Goal: Information Seeking & Learning: Learn about a topic

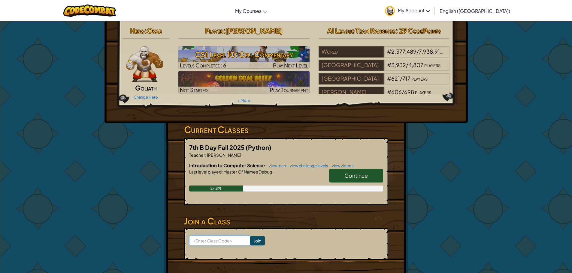
click at [211, 242] on input at bounding box center [219, 241] width 61 height 10
paste input "SingWideHouse"
type input "SingWideHouse"
click at [250, 243] on input "Join" at bounding box center [257, 241] width 15 height 10
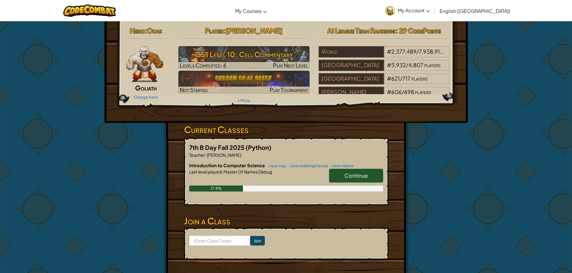
click at [362, 176] on span "Continue" at bounding box center [355, 175] width 23 height 7
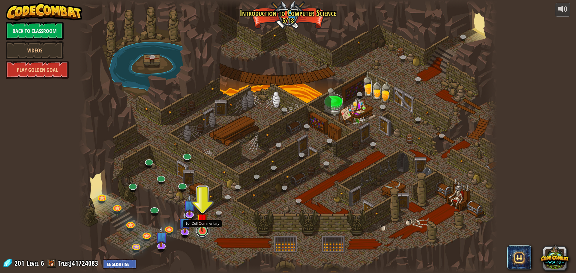
click at [198, 233] on link at bounding box center [202, 231] width 12 height 12
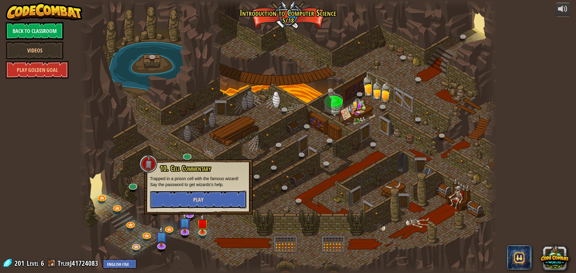
click at [211, 198] on button "Play" at bounding box center [198, 200] width 97 height 18
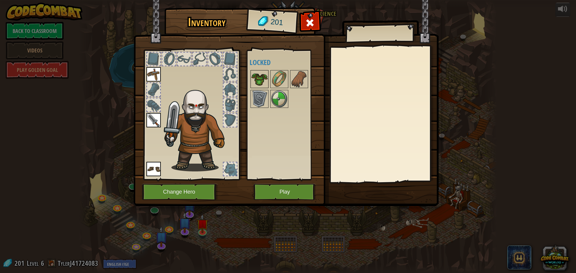
click at [262, 73] on img at bounding box center [259, 79] width 17 height 17
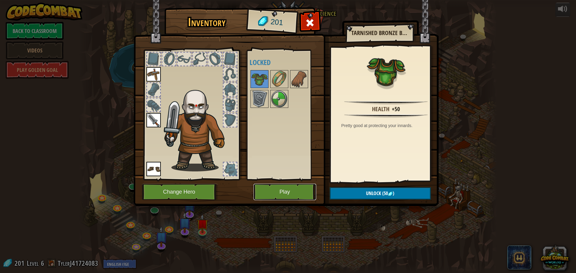
click at [282, 193] on button "Play" at bounding box center [285, 192] width 63 height 17
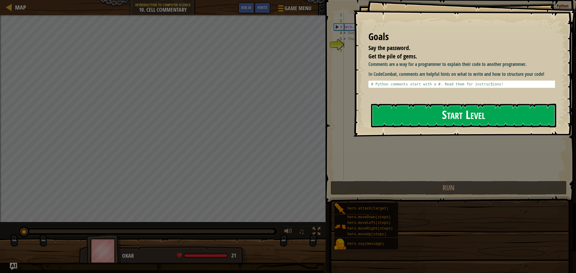
click at [404, 110] on button "Start Level" at bounding box center [463, 116] width 185 height 24
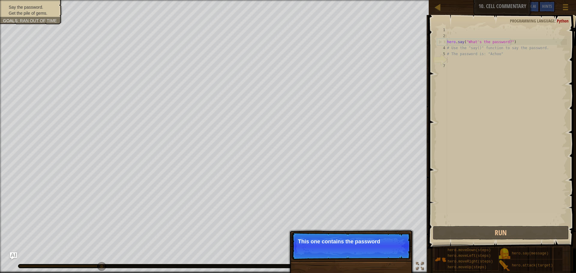
click at [359, 254] on p "Skip (esc) Continue This one contains the password" at bounding box center [351, 247] width 119 height 28
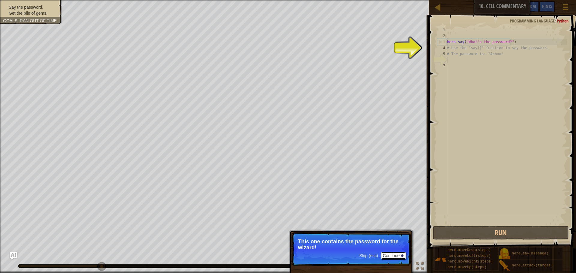
click at [391, 256] on button "Continue" at bounding box center [393, 256] width 25 height 8
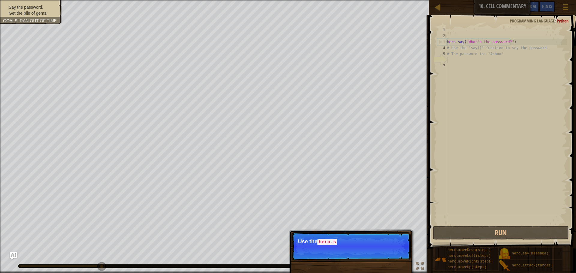
click at [387, 251] on p "Skip (esc) Continue Use the hero.s" at bounding box center [351, 247] width 119 height 28
click at [387, 251] on p "Skip (esc) Continue Use the hero.say() function to t" at bounding box center [351, 247] width 119 height 28
click at [387, 251] on p "Skip (esc) Continue Use the hero.say() function to tell the" at bounding box center [351, 247] width 119 height 28
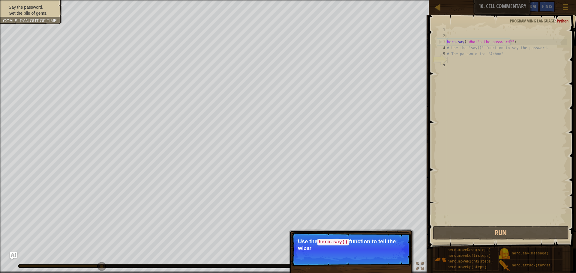
click at [387, 251] on p "Skip (esc) Continue Use the hero.say() function to tell the wizar" at bounding box center [351, 250] width 119 height 34
click at [387, 251] on p "Skip (esc) Continue Use the hero.say() function to tell the wizard the pa" at bounding box center [351, 250] width 119 height 34
click at [387, 251] on p "Skip (esc) Continue Use the hero.say() function to tell the wizard the password" at bounding box center [351, 250] width 119 height 34
click at [387, 251] on p "Skip (esc) Continue Use the hero.say() function to tell the wizard the password…" at bounding box center [351, 250] width 119 height 34
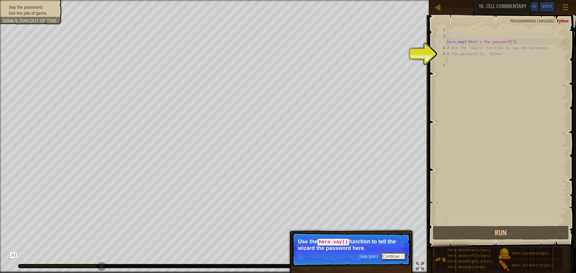
click at [399, 258] on button "Continue" at bounding box center [393, 257] width 25 height 8
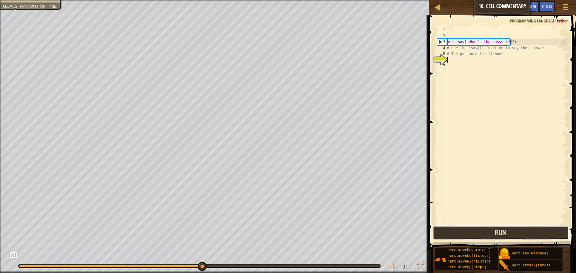
click at [543, 232] on button "Run" at bounding box center [501, 233] width 136 height 14
click at [509, 232] on button "Run" at bounding box center [501, 233] width 136 height 14
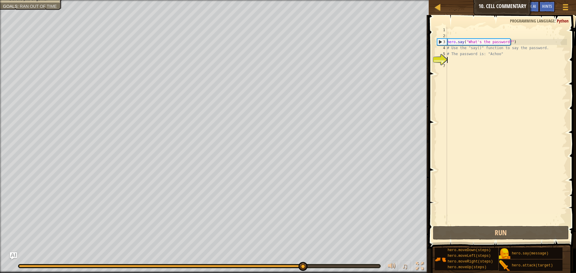
click at [467, 60] on div "hero . say ( "What's the password?" ) # Use the "say()" function to say the pas…" at bounding box center [506, 132] width 121 height 210
click at [528, 51] on div "hero . say ( "What's the password?" ) # Use the "say()" function to say the pas…" at bounding box center [506, 132] width 121 height 210
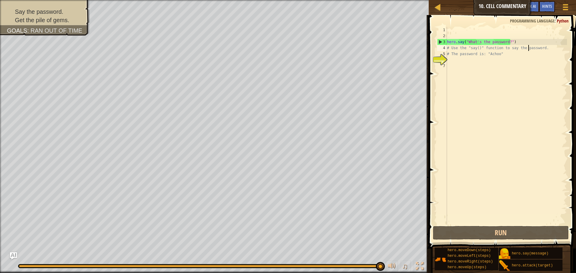
click at [515, 43] on div "hero . say ( "What's the password?" ) # Use the "say()" function to say the pas…" at bounding box center [506, 132] width 121 height 210
type textarea "hero.say("What's the password?")"
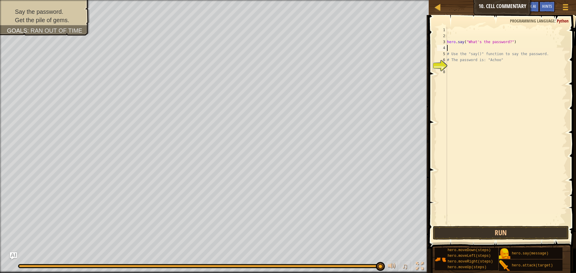
type textarea "h"
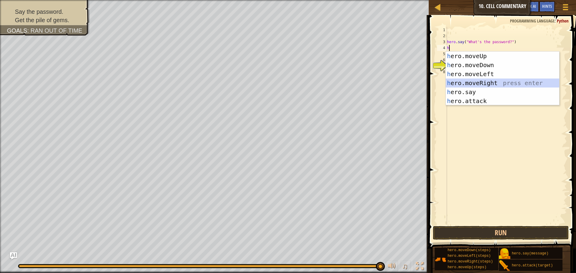
click at [459, 81] on div "h ero.moveUp press enter h ero.moveDown press enter h ero.moveLeft press enter …" at bounding box center [502, 88] width 113 height 72
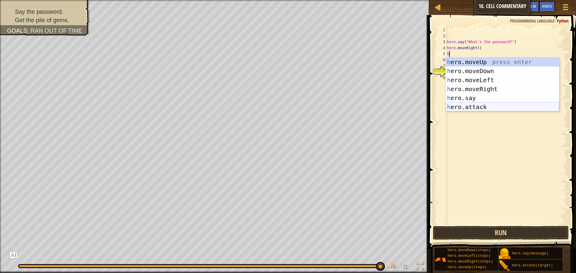
click at [475, 107] on div "h ero.moveUp press enter h ero.moveDown press enter h ero.moveLeft press enter …" at bounding box center [502, 94] width 113 height 72
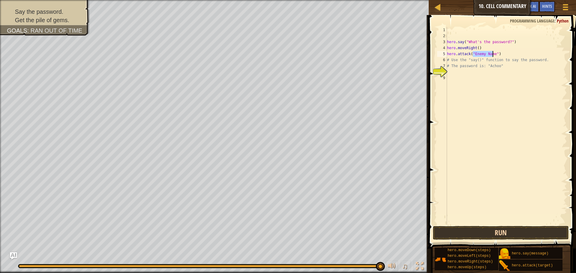
type textarea "hero.attack("Enemy Name")"
drag, startPoint x: 469, startPoint y: 229, endPoint x: 466, endPoint y: 227, distance: 3.5
click at [467, 229] on button "Run" at bounding box center [501, 233] width 136 height 14
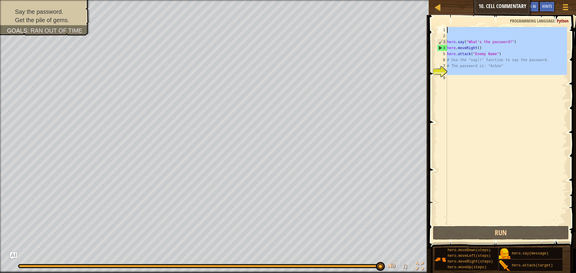
drag, startPoint x: 495, startPoint y: 76, endPoint x: 449, endPoint y: 32, distance: 64.3
click at [449, 32] on div "hero . say ( "What's the password?" ) hero . moveRight ( ) hero . attack ( "Ene…" at bounding box center [506, 132] width 121 height 210
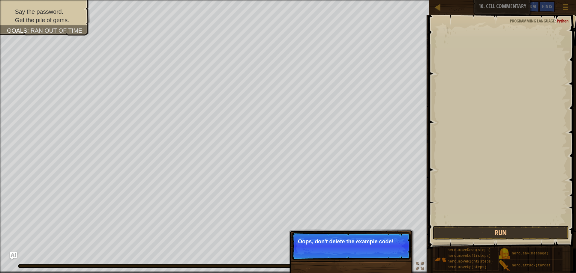
click at [376, 247] on p "↻ Reload Oops, don't delete the example code!" at bounding box center [351, 247] width 119 height 28
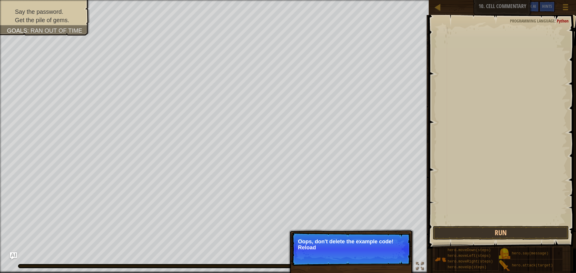
click at [376, 247] on p "Oops, don't delete the example code! Reload" at bounding box center [351, 245] width 107 height 12
click at [376, 247] on p "Oops, don't delete the example code! Reload the o" at bounding box center [351, 245] width 107 height 12
click at [376, 247] on p "Oops, don't delete the example code! Reload the original code." at bounding box center [351, 245] width 107 height 12
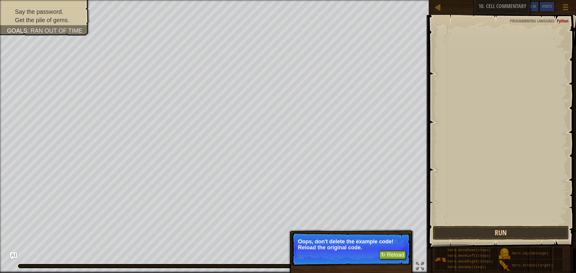
drag, startPoint x: 376, startPoint y: 247, endPoint x: 372, endPoint y: 238, distance: 10.2
click at [375, 243] on p "Oops, don't delete the example code! Reload the original code." at bounding box center [351, 245] width 107 height 12
click at [395, 252] on button "↻ Reload" at bounding box center [392, 255] width 27 height 9
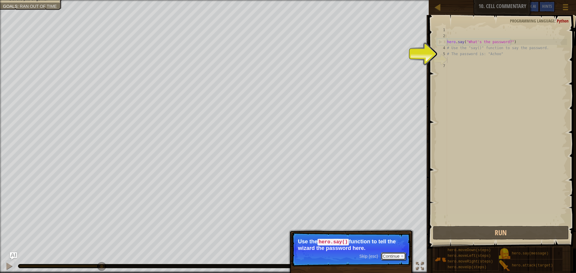
click at [386, 254] on button "Continue" at bounding box center [393, 257] width 25 height 8
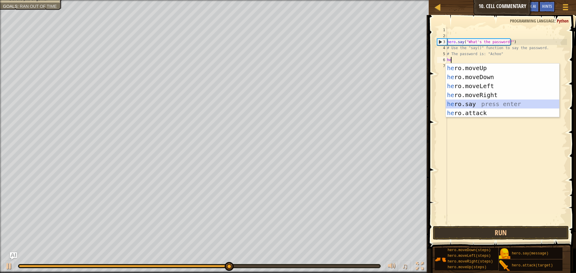
click at [489, 101] on div "he ro.moveUp press enter he ro.moveDown press enter he ro.moveLeft press enter …" at bounding box center [502, 100] width 113 height 72
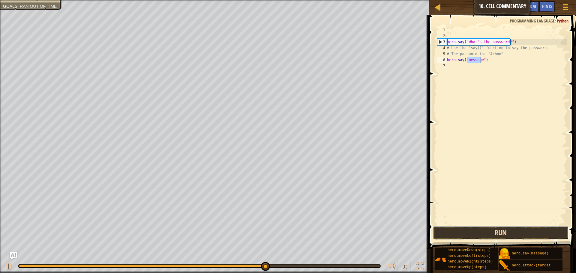
click at [492, 237] on button "Run" at bounding box center [501, 233] width 136 height 14
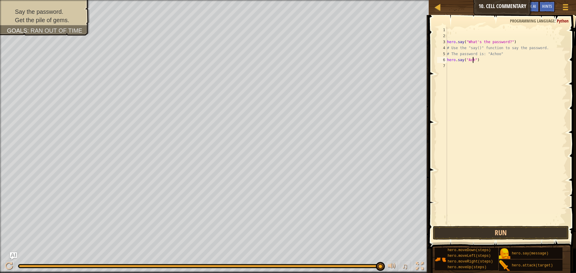
scroll to position [3, 2]
type textarea "hero.say("Achoo")"
click at [443, 230] on button "Run" at bounding box center [501, 233] width 136 height 14
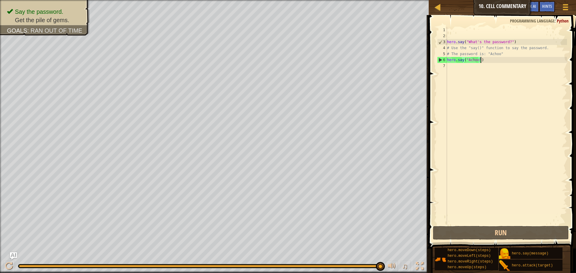
click at [493, 62] on div "hero . say ( "What's the password?" ) # Use the "say()" function to say the pas…" at bounding box center [506, 132] width 121 height 210
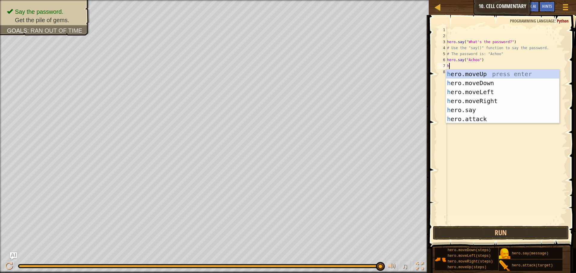
type textarea "he"
click at [486, 76] on div "he ro.moveUp press enter he ro.moveDown press enter he ro.moveLeft press enter …" at bounding box center [502, 106] width 113 height 72
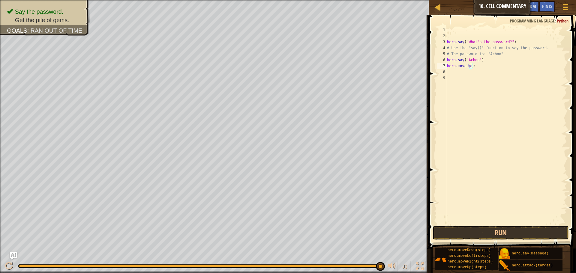
click at [470, 64] on div "hero . say ( "What's the password?" ) # Use the "say()" function to say the pas…" at bounding box center [506, 132] width 121 height 210
type textarea "hero.moveUp(2)"
click at [499, 227] on button "Run" at bounding box center [501, 233] width 136 height 14
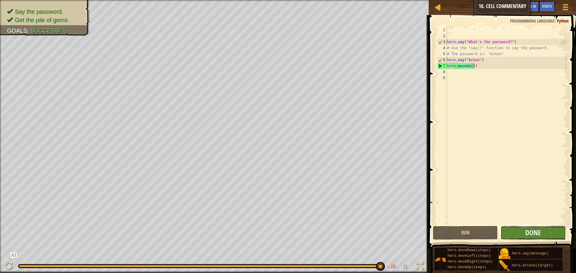
click at [502, 232] on button "Done" at bounding box center [533, 233] width 65 height 14
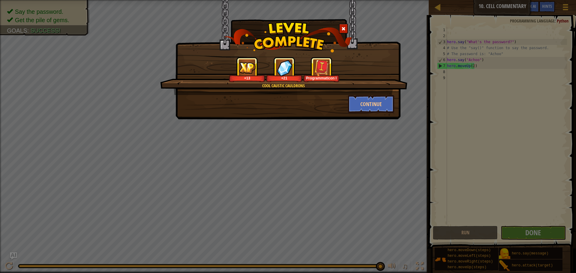
click at [359, 137] on div "Cool Caustic Cauldrons +13 +21 Programmaticon I Continue" at bounding box center [288, 136] width 576 height 273
click at [370, 102] on button "Continue" at bounding box center [371, 104] width 47 height 18
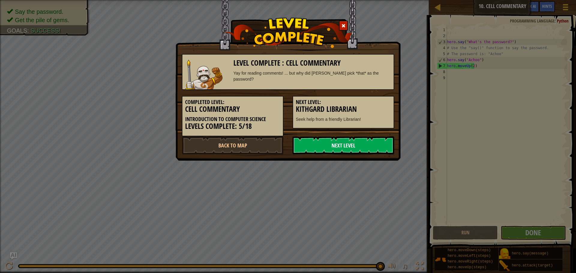
click at [362, 144] on link "Next Level" at bounding box center [344, 146] width 102 height 18
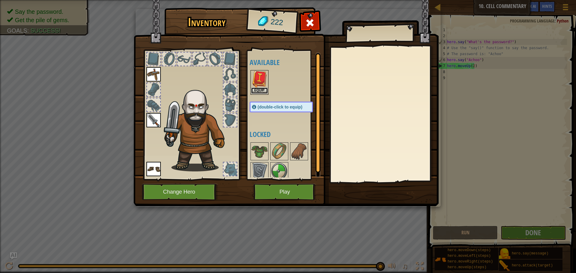
click at [262, 90] on button "Equip" at bounding box center [259, 91] width 17 height 6
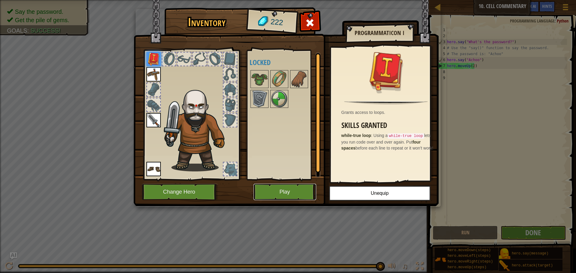
click at [279, 189] on button "Play" at bounding box center [285, 192] width 63 height 17
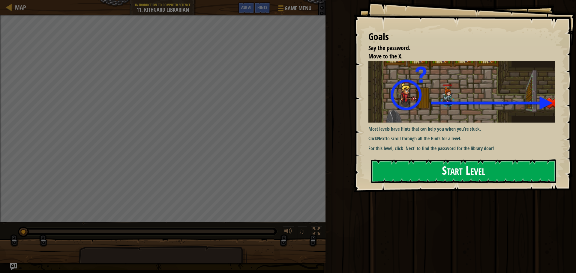
click at [503, 166] on button "Start Level" at bounding box center [463, 172] width 185 height 24
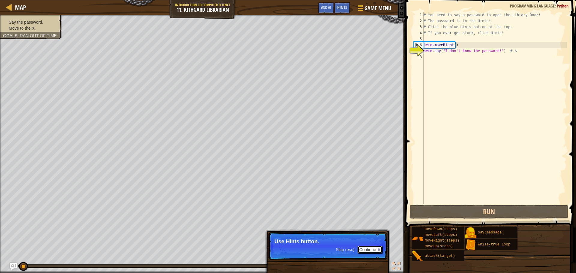
click at [375, 252] on button "Continue" at bounding box center [370, 250] width 25 height 8
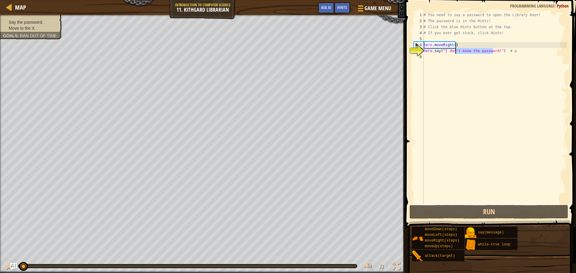
drag, startPoint x: 493, startPoint y: 50, endPoint x: 454, endPoint y: 50, distance: 39.0
click at [454, 50] on div "# You need to say a password to open the Library Door! # The password is in the…" at bounding box center [495, 114] width 145 height 204
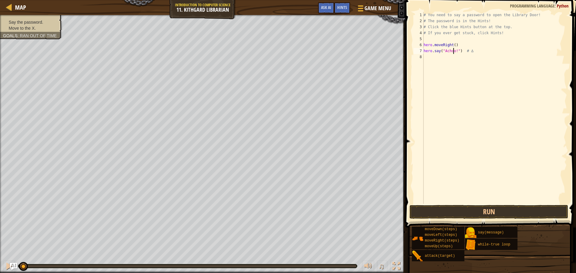
scroll to position [3, 2]
click at [483, 212] on button "Run" at bounding box center [489, 212] width 159 height 14
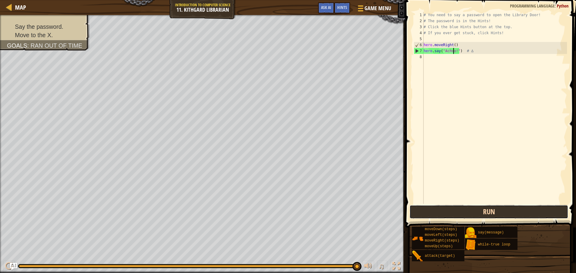
click at [488, 214] on button "Run" at bounding box center [489, 212] width 159 height 14
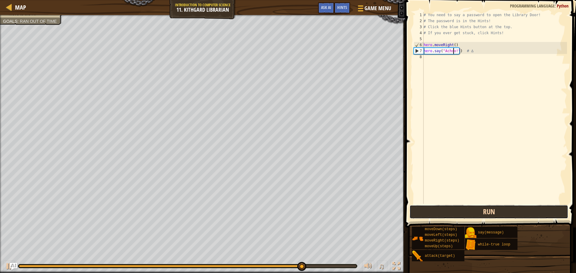
click at [488, 214] on button "Run" at bounding box center [489, 212] width 159 height 14
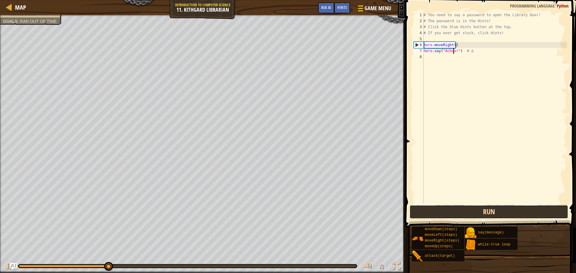
click at [488, 214] on button "Run" at bounding box center [489, 212] width 159 height 14
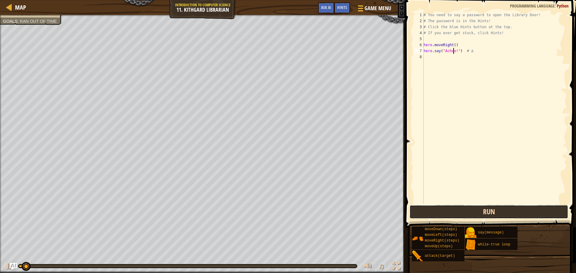
click at [488, 214] on button "Run" at bounding box center [489, 212] width 159 height 14
click at [488, 214] on button "Running" at bounding box center [489, 212] width 159 height 14
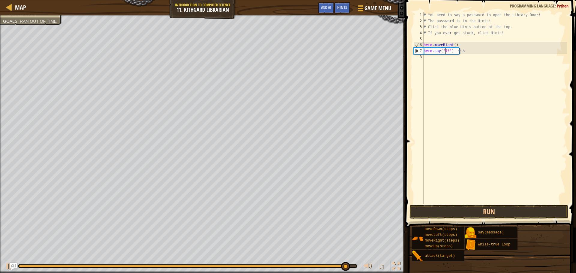
type textarea "hero.say("!") # ∆"
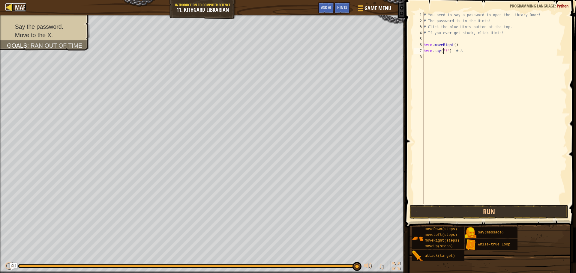
click at [18, 9] on span "Map" at bounding box center [20, 7] width 11 height 8
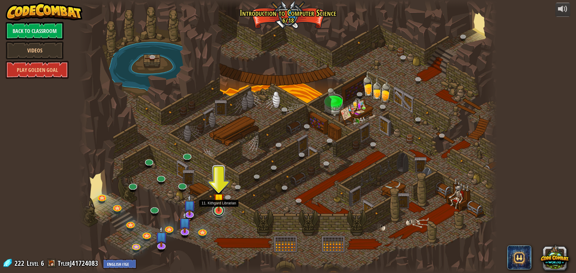
click at [216, 212] on link at bounding box center [218, 211] width 12 height 12
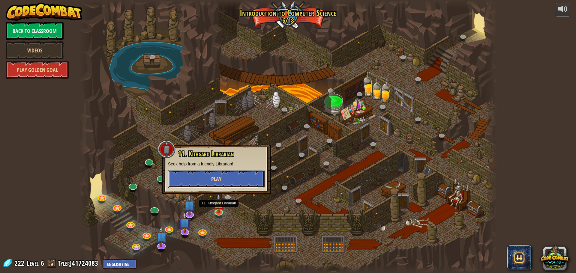
click at [227, 178] on button "Play" at bounding box center [216, 179] width 97 height 18
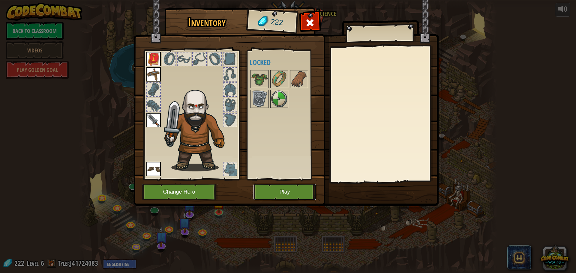
click at [277, 185] on button "Play" at bounding box center [285, 192] width 63 height 17
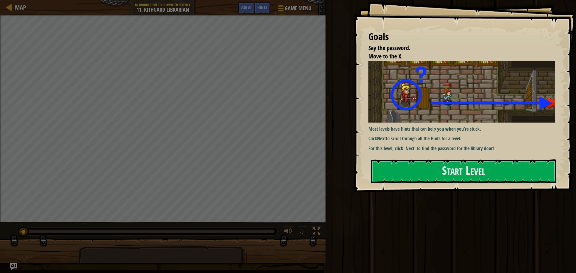
drag, startPoint x: 453, startPoint y: 143, endPoint x: 455, endPoint y: 156, distance: 13.5
click at [453, 150] on div "Most levels have Hints that can help you when you're stuck. Click Next to scrol…" at bounding box center [464, 106] width 191 height 91
click at [459, 173] on button "Start Level" at bounding box center [463, 172] width 185 height 24
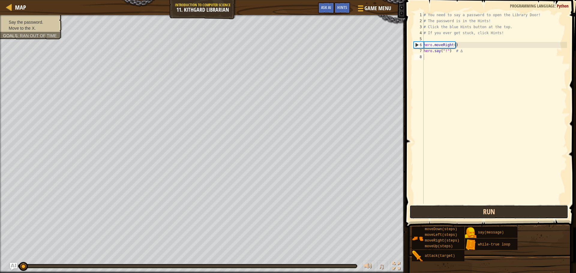
click at [434, 212] on button "Run" at bounding box center [489, 212] width 159 height 14
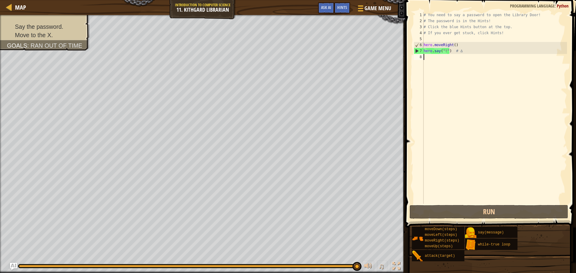
click at [446, 51] on div "# You need to say a password to open the Library Door! # The password is in the…" at bounding box center [495, 114] width 145 height 204
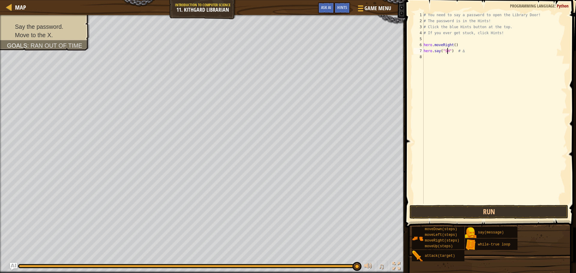
scroll to position [3, 2]
click at [477, 214] on button "Run" at bounding box center [489, 212] width 159 height 14
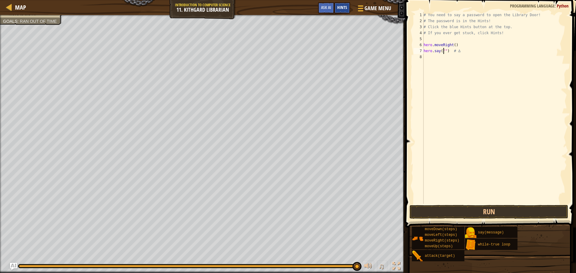
click at [344, 9] on span "Hints" at bounding box center [342, 8] width 10 height 6
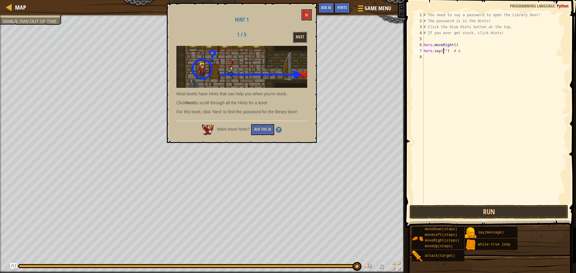
click at [295, 41] on button "Next" at bounding box center [300, 37] width 14 height 11
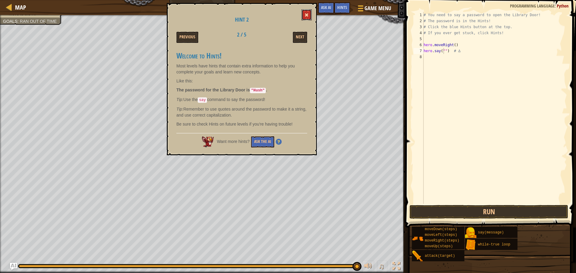
click at [307, 17] on button at bounding box center [307, 14] width 10 height 11
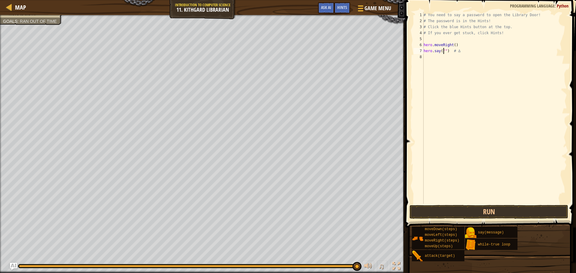
click at [444, 50] on div "# You need to say a password to open the Library Door! # The password is in the…" at bounding box center [495, 114] width 145 height 204
click at [458, 210] on button "Run" at bounding box center [489, 212] width 159 height 14
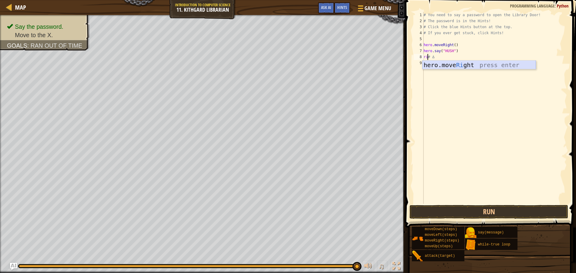
click at [480, 68] on div "hero.move Ri ght press enter" at bounding box center [479, 74] width 113 height 27
type textarea "hero.moveRight()# ∆"
click at [507, 207] on button "Run" at bounding box center [489, 212] width 159 height 14
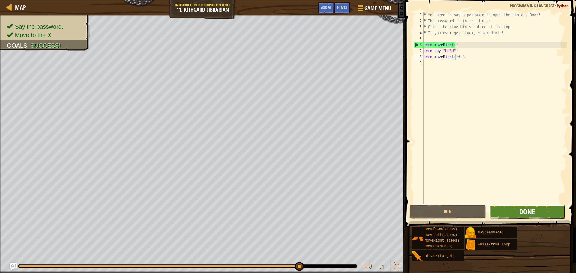
click at [524, 209] on span "Done" at bounding box center [527, 212] width 16 height 10
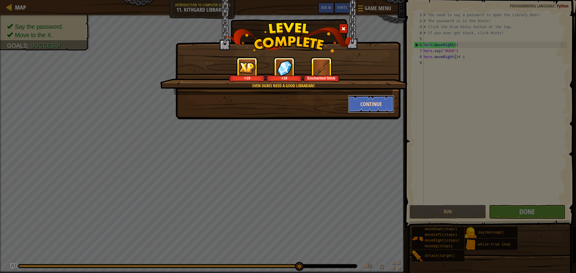
click at [370, 100] on button "Continue" at bounding box center [371, 104] width 47 height 18
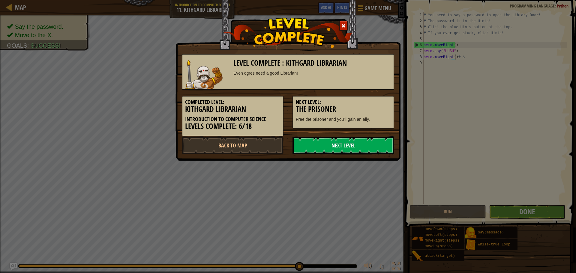
click at [376, 140] on link "Next Level" at bounding box center [344, 146] width 102 height 18
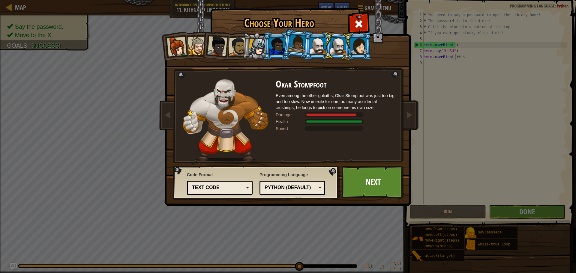
click at [333, 48] on div at bounding box center [338, 46] width 17 height 17
click at [362, 168] on link "Next" at bounding box center [373, 182] width 63 height 33
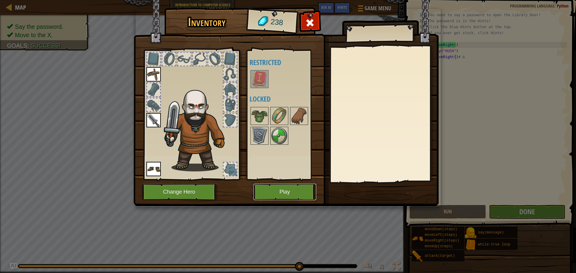
click at [289, 194] on button "Play" at bounding box center [285, 192] width 63 height 17
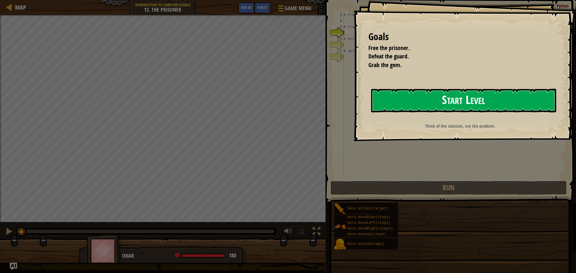
click at [396, 107] on button "Start Level" at bounding box center [463, 101] width 185 height 24
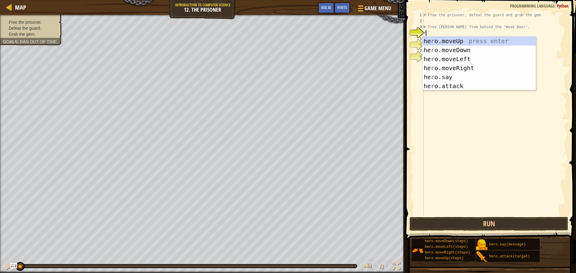
scroll to position [3, 0]
type textarea "ri"
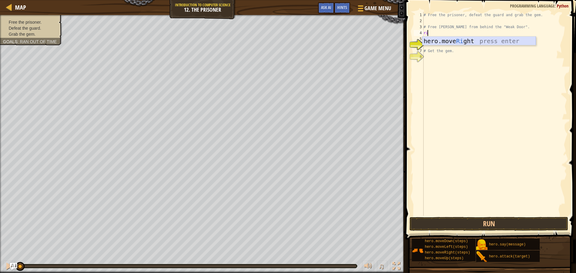
click at [444, 42] on div "hero.move Ri ght press enter" at bounding box center [479, 50] width 113 height 27
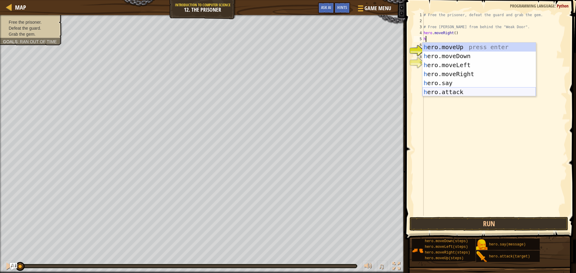
click at [443, 94] on div "h ero.moveUp press enter h ero.moveDown press enter h ero.moveLeft press enter …" at bounding box center [479, 79] width 113 height 72
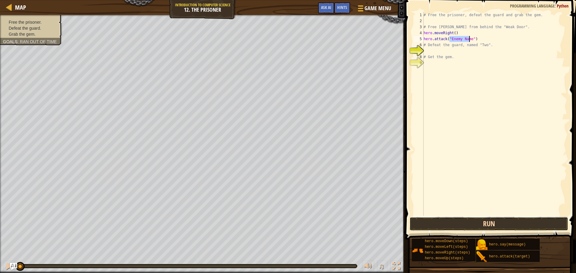
click at [470, 227] on button "Run" at bounding box center [489, 224] width 159 height 14
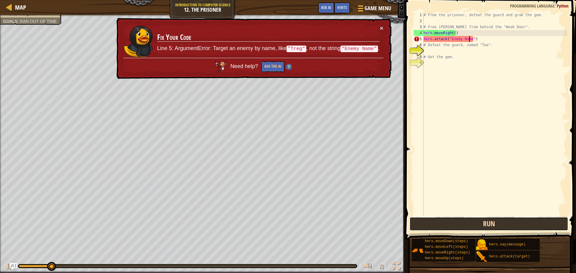
click at [525, 218] on button "Run" at bounding box center [489, 224] width 159 height 14
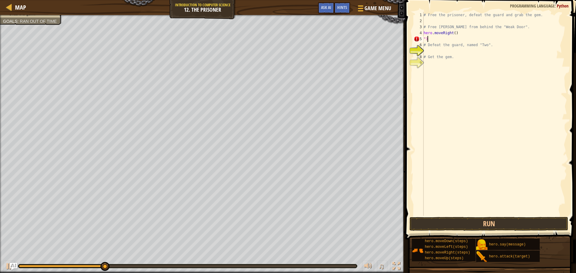
click at [434, 38] on div "# Free the prisoner, defeat the guard and grab the gem. # Free [PERSON_NAME] fr…" at bounding box center [495, 120] width 145 height 216
type textarea """
click at [455, 31] on div "# Free the prisoner, defeat the guard and grab the gem. # Free [PERSON_NAME] fr…" at bounding box center [495, 120] width 145 height 216
type textarea "hero.moveRight()"
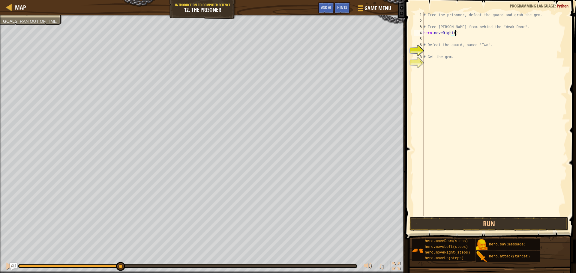
click at [431, 36] on div "# Free the prisoner, defeat the guard and grab the gem. # Free [PERSON_NAME] fr…" at bounding box center [494, 120] width 145 height 216
click at [430, 38] on div "# Free the prisoner, defeat the guard and grab the gem. # Free [PERSON_NAME] fr…" at bounding box center [494, 120] width 145 height 216
type textarea "h"
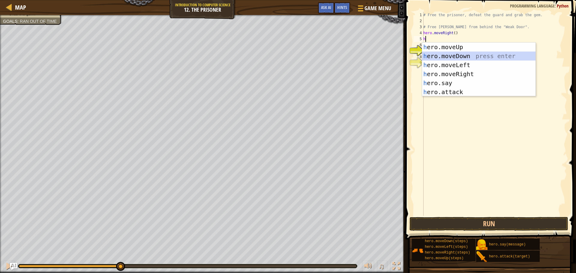
click at [447, 53] on div "h ero.moveUp press enter h ero.moveDown press enter h ero.moveLeft press enter …" at bounding box center [478, 79] width 113 height 72
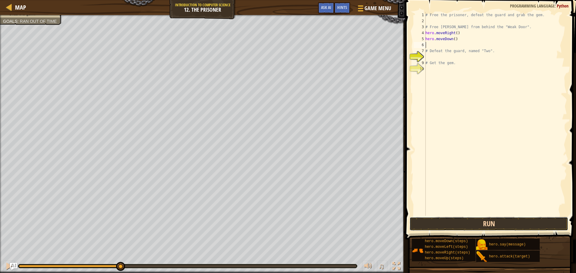
click at [471, 223] on button "Run" at bounding box center [489, 224] width 159 height 14
click at [481, 222] on button "Run" at bounding box center [489, 224] width 159 height 14
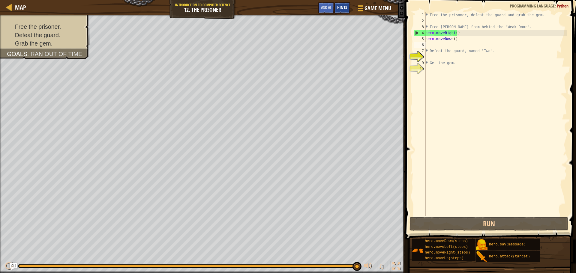
click at [343, 6] on span "Hints" at bounding box center [342, 8] width 10 height 6
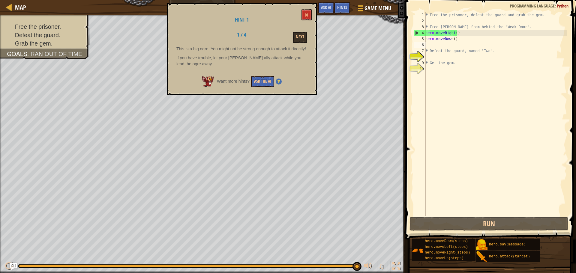
click at [308, 35] on div "Next" at bounding box center [288, 37] width 47 height 11
click at [307, 37] on button "Next" at bounding box center [300, 37] width 14 height 11
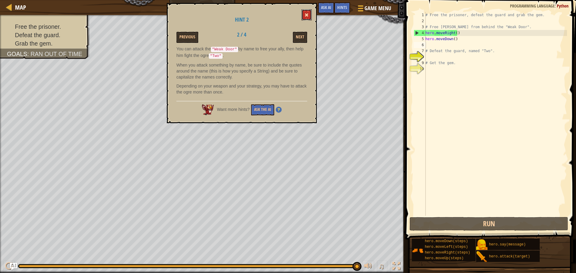
click at [306, 12] on button at bounding box center [307, 14] width 10 height 11
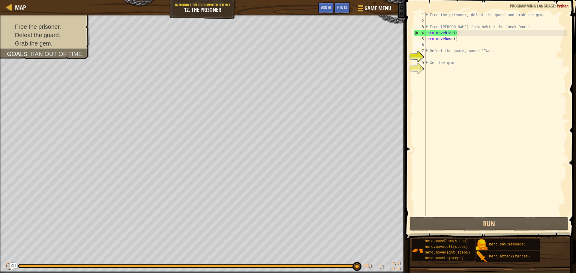
click at [457, 41] on div "# Free the prisoner, defeat the guard and grab the gem. # Free [PERSON_NAME] fr…" at bounding box center [495, 120] width 143 height 216
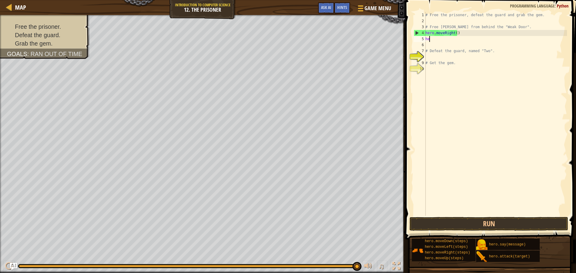
type textarea "h"
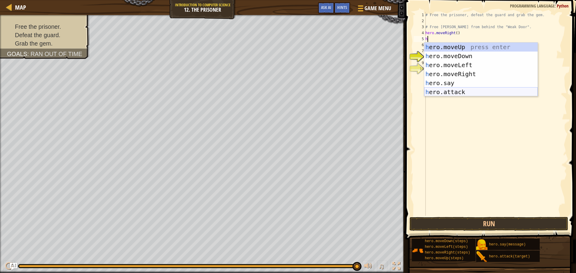
click at [446, 92] on div "h ero.moveUp press enter h ero.moveDown press enter h ero.moveLeft press enter …" at bounding box center [480, 79] width 113 height 72
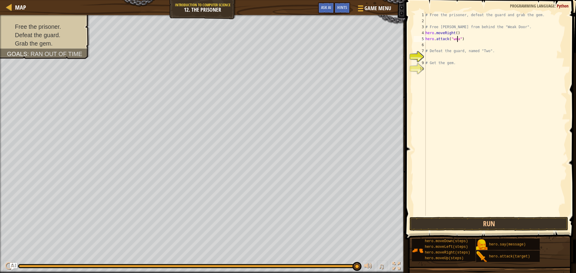
scroll to position [3, 3]
type textarea "hero.attack("weak door")"
type textarea "ri"
click at [476, 55] on div "hero.move Ri ght press enter" at bounding box center [480, 62] width 113 height 27
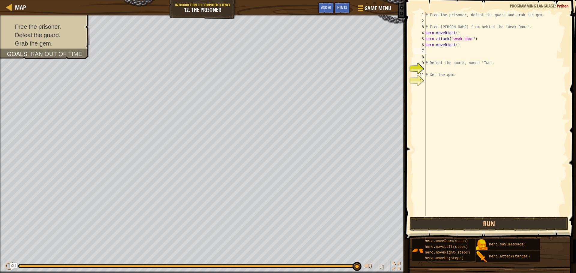
click at [455, 45] on div "# Free the prisoner, defeat the guard and grab the gem. # Free [PERSON_NAME] fr…" at bounding box center [495, 120] width 143 height 216
type textarea "hero.moveRight(3)"
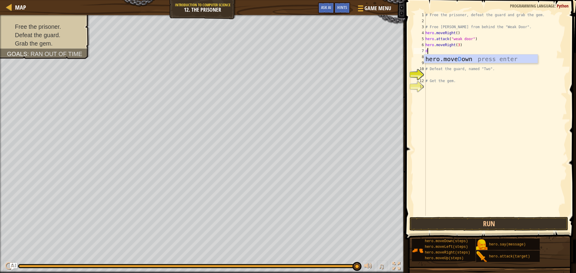
type textarea "do"
click at [454, 58] on div "hero.move Do wn press enter" at bounding box center [480, 68] width 113 height 27
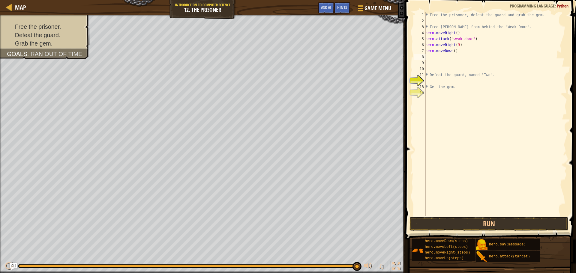
click at [453, 51] on div "# Free the prisoner, defeat the guard and grab the gem. # Free [PERSON_NAME] fr…" at bounding box center [495, 120] width 143 height 216
type textarea "hero.moveDown(4)"
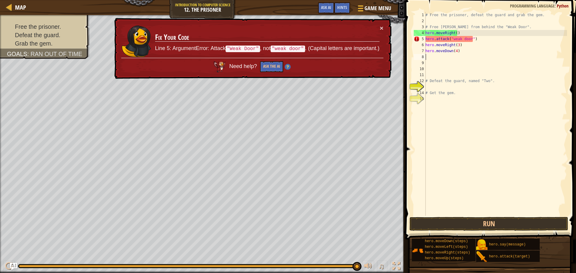
click at [453, 39] on div "# Free the prisoner, defeat the guard and grab the gem. # Free [PERSON_NAME] fr…" at bounding box center [495, 120] width 143 height 216
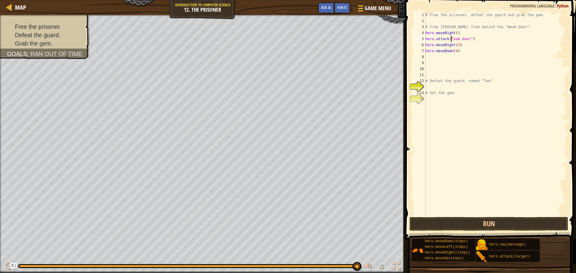
type textarea "hero.attack("Weak door")"
click at [447, 60] on div "# Free the prisoner, defeat the guard and grab the gem. # Free [PERSON_NAME] fr…" at bounding box center [495, 120] width 143 height 216
click at [428, 55] on div "# Free the prisoner, defeat the guard and grab the gem. # Free [PERSON_NAME] fr…" at bounding box center [495, 120] width 143 height 216
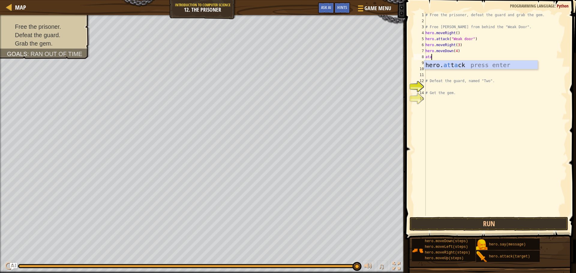
click at [430, 64] on div "hero. at t a ck press enter" at bounding box center [480, 74] width 113 height 27
type textarea "hero.attack("Two")"
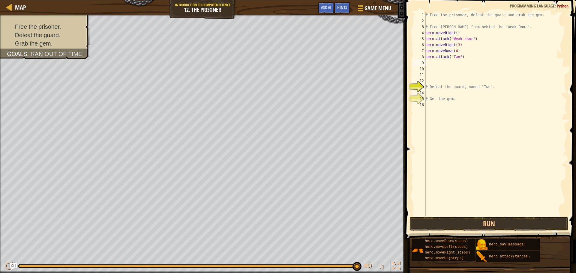
scroll to position [3, 0]
type textarea "h"
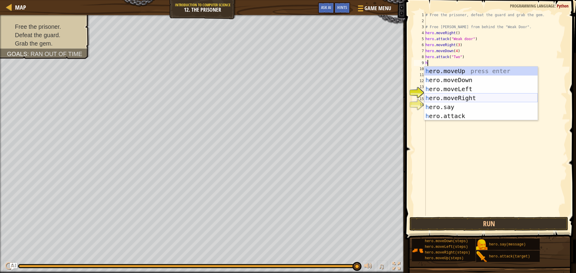
click at [461, 100] on div "h ero.moveUp press enter h ero.moveDown press enter h ero.moveLeft press enter …" at bounding box center [480, 103] width 113 height 72
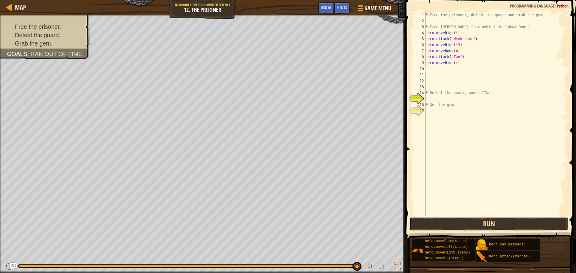
click at [477, 223] on button "Run" at bounding box center [489, 224] width 159 height 14
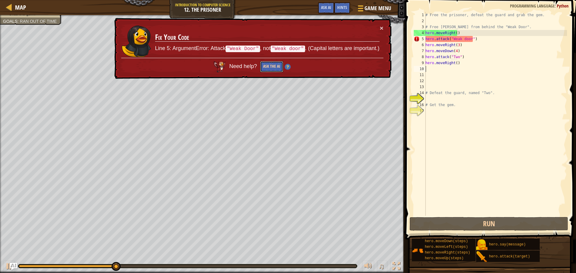
click at [273, 72] on button "Ask the AI" at bounding box center [271, 66] width 23 height 11
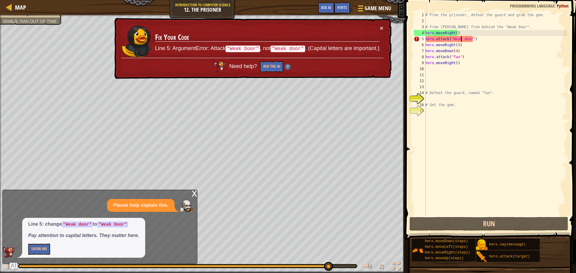
click at [462, 38] on div "# Free the prisoner, defeat the guard and grab the gem. # Free [PERSON_NAME] fr…" at bounding box center [495, 120] width 143 height 216
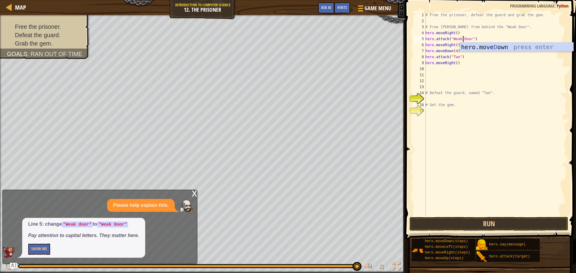
scroll to position [3, 3]
type textarea "hero.attack("Weak Door")"
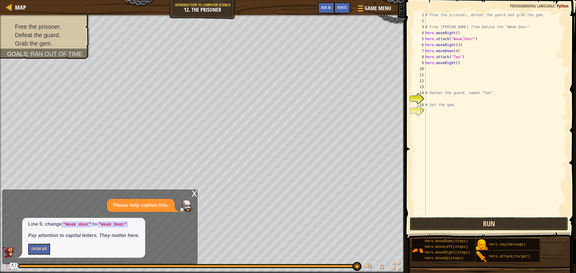
click at [468, 227] on button "Run" at bounding box center [489, 224] width 159 height 14
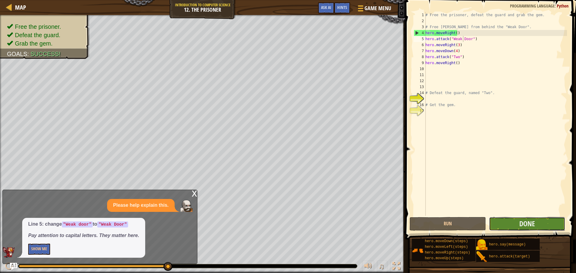
click at [514, 218] on button "Done" at bounding box center [527, 224] width 76 height 14
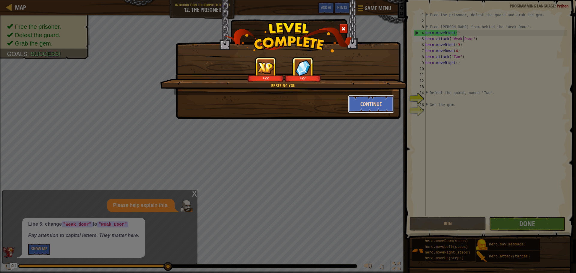
click at [354, 101] on button "Continue" at bounding box center [371, 104] width 47 height 18
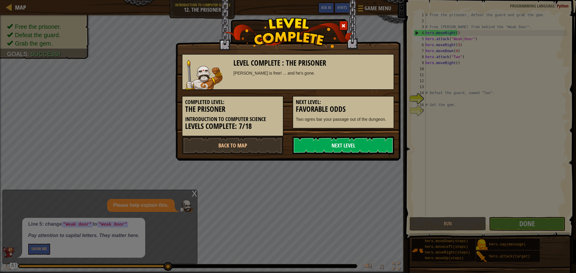
click at [357, 137] on link "Next Level" at bounding box center [344, 146] width 102 height 18
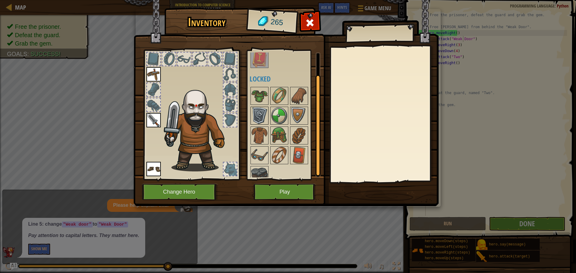
scroll to position [28, 0]
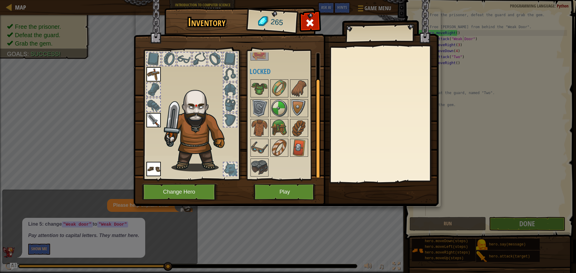
click at [262, 158] on div at bounding box center [287, 128] width 75 height 99
click at [263, 160] on img at bounding box center [259, 167] width 17 height 17
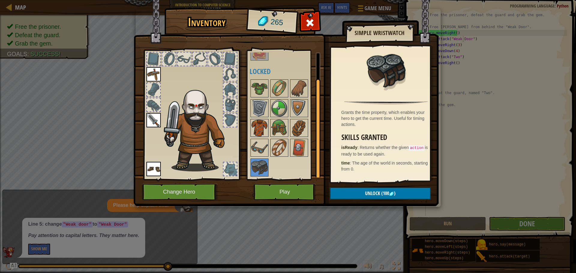
click at [266, 128] on img at bounding box center [259, 128] width 17 height 17
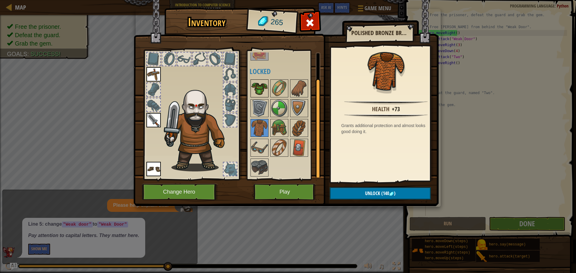
click at [257, 93] on img at bounding box center [259, 88] width 17 height 17
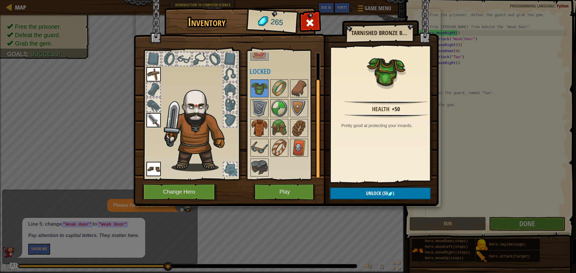
click at [261, 134] on img at bounding box center [259, 128] width 17 height 17
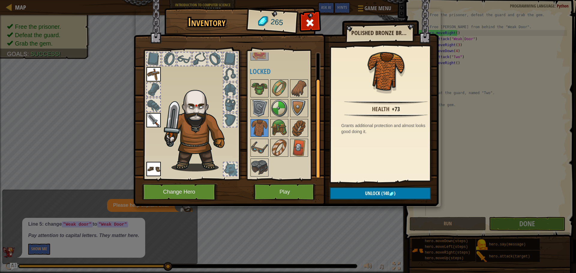
click at [151, 86] on div at bounding box center [153, 89] width 13 height 13
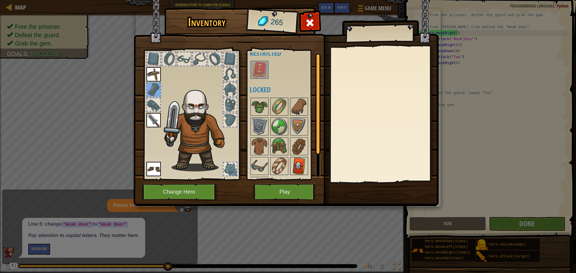
scroll to position [0, 0]
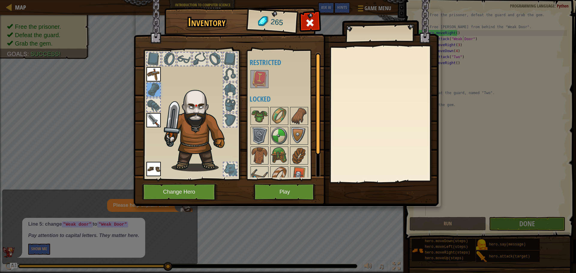
click at [144, 60] on div at bounding box center [191, 113] width 99 height 135
click at [146, 58] on div at bounding box center [153, 59] width 14 height 14
click at [293, 193] on button "Play" at bounding box center [285, 192] width 63 height 17
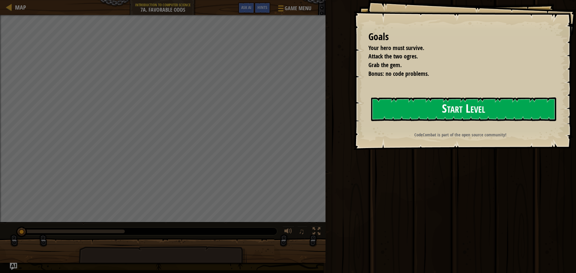
click at [383, 115] on button "Start Level" at bounding box center [463, 110] width 185 height 24
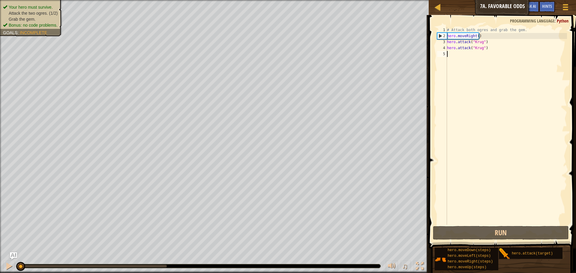
scroll to position [3, 0]
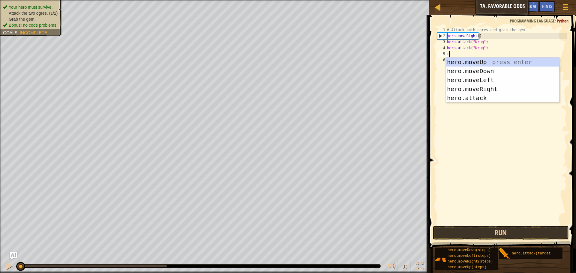
type textarea "ri"
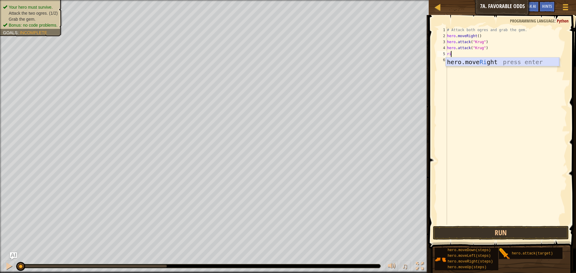
click at [481, 63] on div "hero.move Ri ght press enter" at bounding box center [502, 71] width 113 height 27
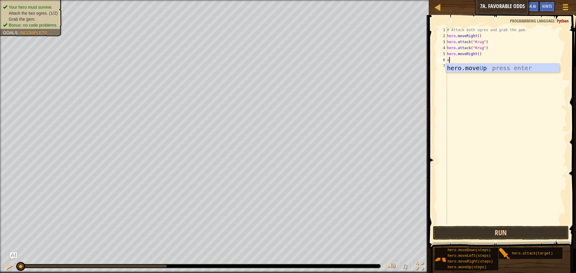
type textarea "up"
click at [485, 71] on div "hero.move Up press enter" at bounding box center [502, 77] width 113 height 27
click at [471, 59] on div "# Attack both ogres and grab the gem. hero . moveRight ( ) hero . attack ( "[PE…" at bounding box center [506, 132] width 121 height 210
type textarea "hero.moveUp(2)"
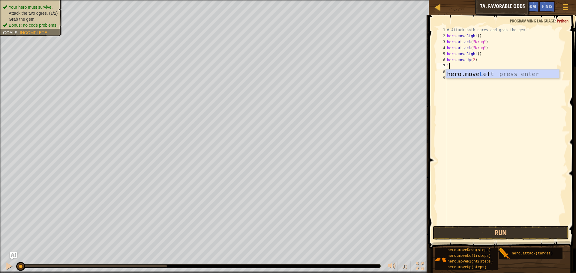
type textarea "le"
click at [486, 75] on div "hero.move Le ft press enter" at bounding box center [502, 83] width 113 height 27
click at [476, 66] on div "# Attack both ogres and grab the gem. hero . moveRight ( ) hero . attack ( "[PE…" at bounding box center [507, 132] width 119 height 210
type textarea "hero.moveLeft(3)"
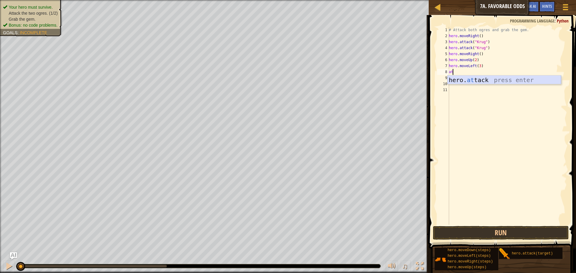
click at [480, 78] on div "hero. at tack press enter" at bounding box center [504, 89] width 113 height 27
type textarea "hero.attack("Grump")"
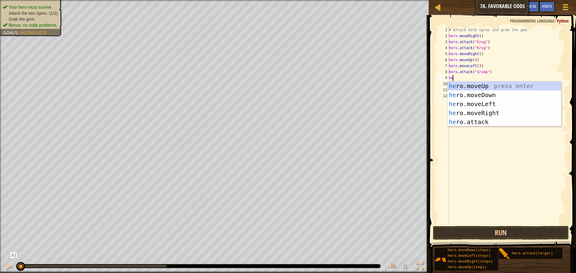
click at [472, 122] on div "he ro.moveUp press enter he ro.moveDown press enter he ro.moveLeft press enter …" at bounding box center [504, 113] width 113 height 63
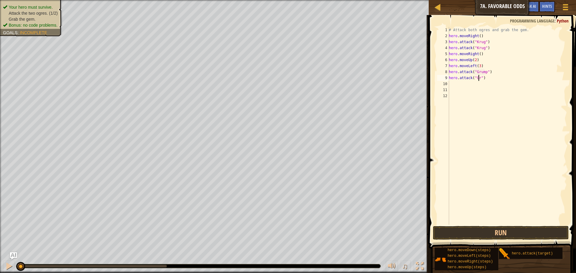
scroll to position [3, 3]
type textarea "hero.attack("Grump")"
click at [492, 224] on div "# Attack both ogres and grab the gem. hero . moveRight ( ) hero . attack ( "[PE…" at bounding box center [507, 132] width 119 height 210
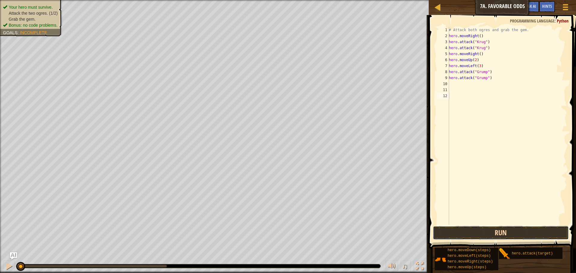
click at [493, 228] on button "Run" at bounding box center [501, 233] width 136 height 14
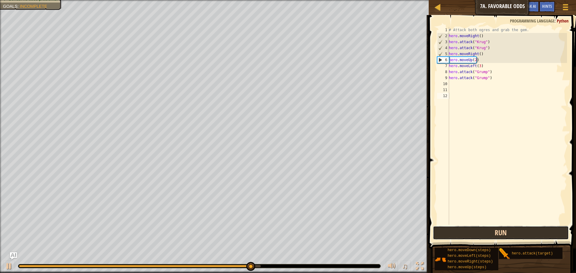
click at [478, 234] on button "Run" at bounding box center [501, 233] width 136 height 14
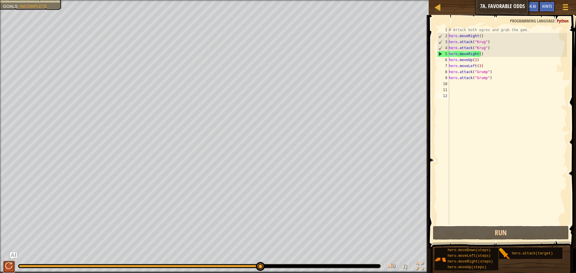
click at [6, 266] on div at bounding box center [9, 267] width 8 height 8
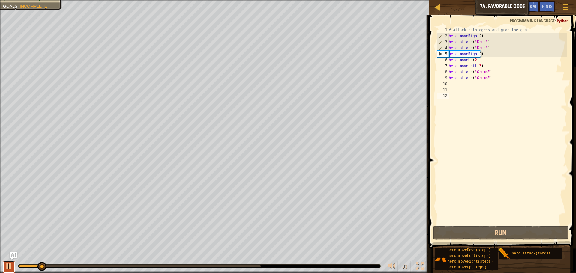
click at [14, 268] on button at bounding box center [9, 267] width 12 height 12
drag, startPoint x: 501, startPoint y: 79, endPoint x: 446, endPoint y: 79, distance: 54.6
click at [446, 79] on div "1 2 3 4 5 6 7 8 9 10 11 12 # Attack both [PERSON_NAME] and grab the gem. hero .…" at bounding box center [501, 126] width 131 height 198
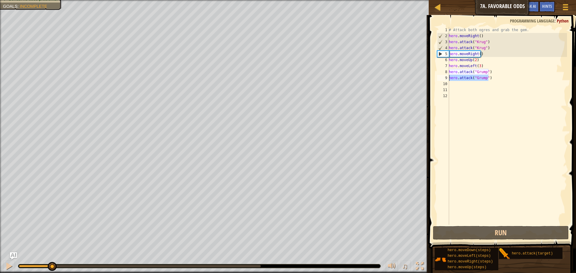
type textarea "hero.attack("Grump")"
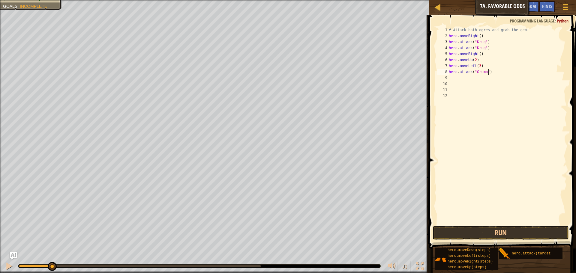
click at [488, 73] on div "# Attack both ogres and grab the gem. hero . moveRight ( ) hero . attack ( "[PE…" at bounding box center [507, 132] width 119 height 210
type textarea "h"
click at [487, 235] on button "Run" at bounding box center [501, 233] width 136 height 14
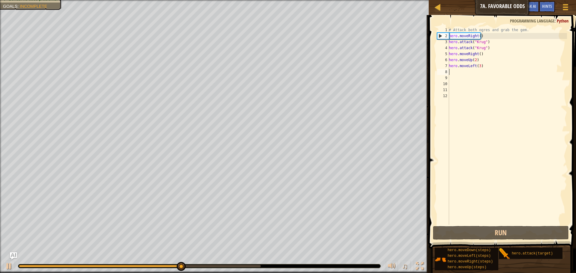
click at [474, 59] on div "# Attack both ogres and grab the gem. hero . moveRight ( ) hero . attack ( "[PE…" at bounding box center [507, 132] width 119 height 210
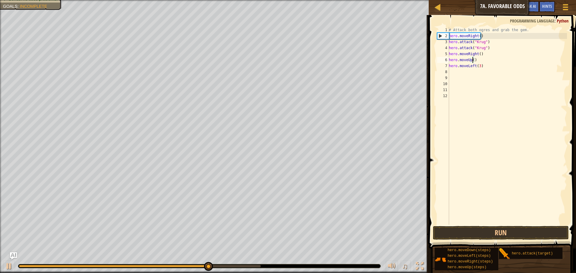
scroll to position [3, 2]
click at [480, 232] on button "Run" at bounding box center [501, 233] width 136 height 14
click at [483, 236] on button "Run" at bounding box center [501, 233] width 136 height 14
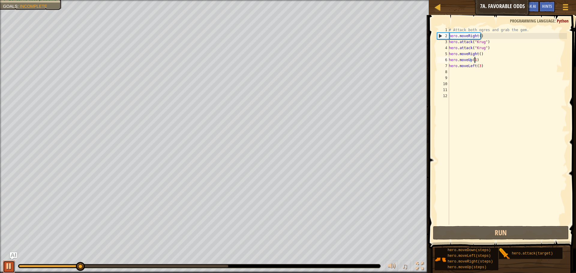
click at [11, 272] on button at bounding box center [9, 267] width 12 height 12
click at [487, 68] on div "# Attack both ogres and grab the gem. hero . moveRight ( ) hero . attack ( "[PE…" at bounding box center [507, 132] width 119 height 210
type textarea "hero.moveLeft(3)"
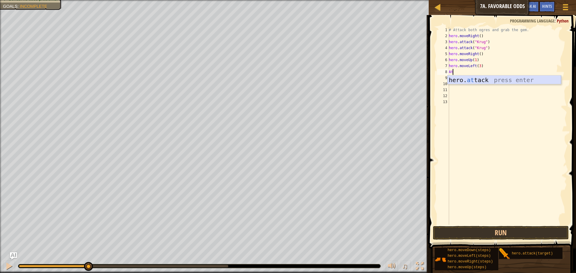
click at [479, 78] on div "hero. at tack press enter" at bounding box center [504, 89] width 113 height 27
type textarea "hero.attack("Grump")"
click at [513, 232] on button "Run" at bounding box center [501, 233] width 136 height 14
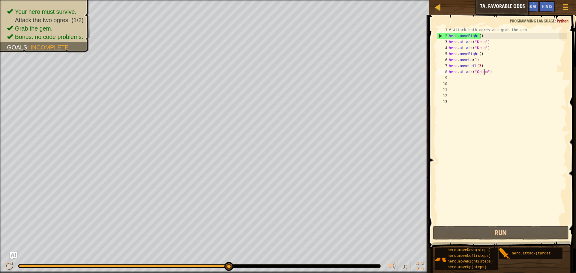
click at [498, 74] on div "# Attack both ogres and grab the gem. hero . moveRight ( ) hero . attack ( "[PE…" at bounding box center [507, 132] width 119 height 210
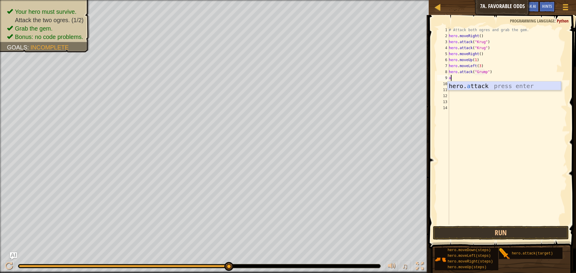
click at [489, 86] on div "hero. a ttack press enter" at bounding box center [504, 95] width 113 height 27
type textarea "hero.attack("Grump")"
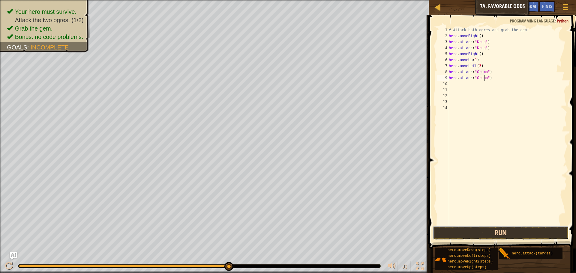
click at [548, 236] on button "Run" at bounding box center [501, 233] width 136 height 14
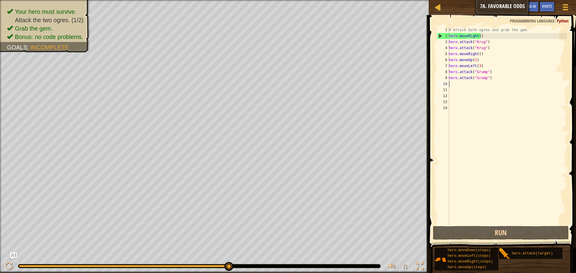
drag, startPoint x: 504, startPoint y: 83, endPoint x: 484, endPoint y: 79, distance: 20.7
click at [475, 83] on div "# Attack both ogres and grab the gem. hero . moveRight ( ) hero . attack ( "[PE…" at bounding box center [507, 132] width 119 height 210
click at [489, 77] on div "# Attack both ogres and grab the gem. hero . moveRight ( ) hero . attack ( "[PE…" at bounding box center [507, 132] width 119 height 210
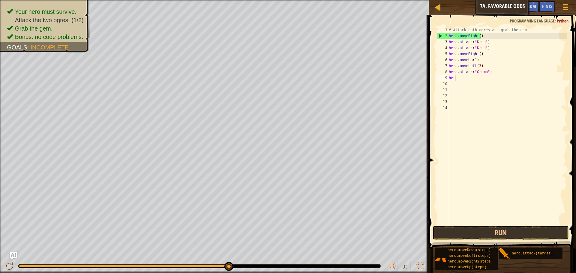
type textarea "h"
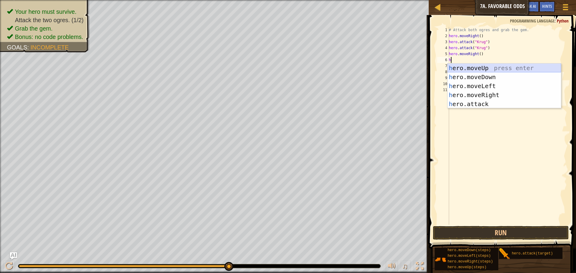
click at [484, 69] on div "h ero.moveUp press enter h ero.moveDown press enter h ero.moveLeft press enter …" at bounding box center [504, 95] width 113 height 63
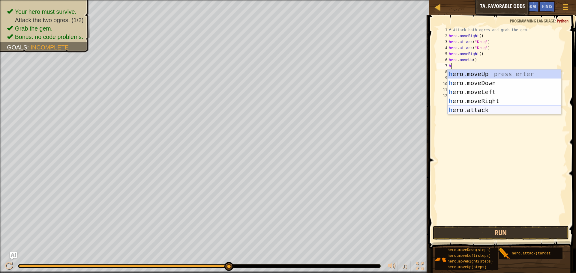
click at [474, 108] on div "h ero.moveUp press enter h ero.moveDown press enter h ero.moveLeft press enter …" at bounding box center [504, 101] width 113 height 63
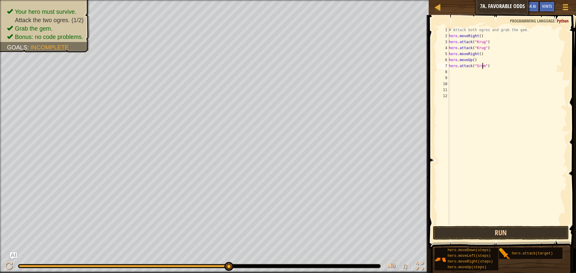
type textarea "hero.attack("Grump")"
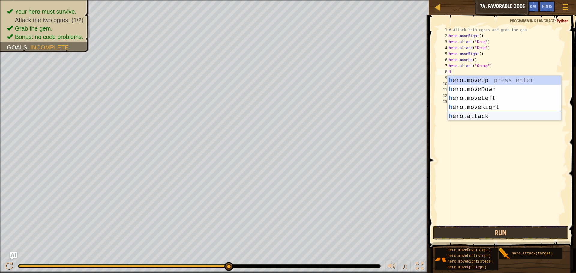
click at [480, 113] on div "h ero.moveUp press enter h ero.moveDown press enter h ero.moveLeft press enter …" at bounding box center [504, 107] width 113 height 63
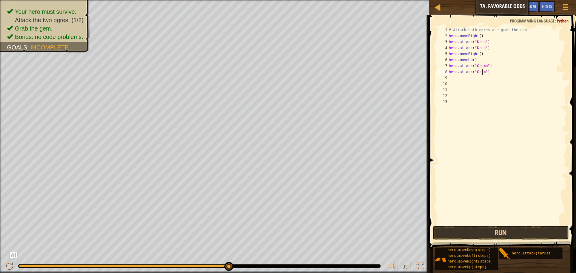
type textarea "hero.attack("Grump")"
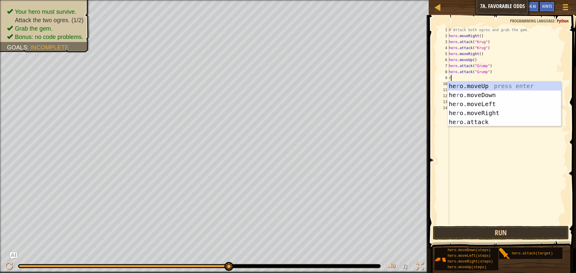
type textarea "ri"
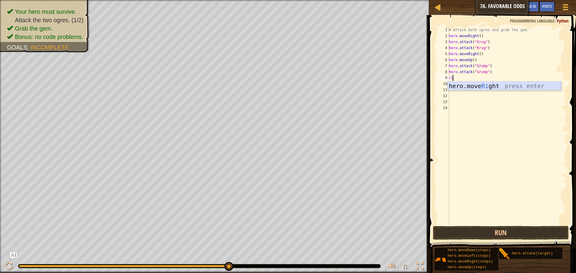
click at [456, 88] on div "hero.move Ri ght press enter" at bounding box center [504, 95] width 113 height 27
click at [477, 79] on div "# Attack both ogres and grab the gem. hero . moveRight ( ) hero . attack ( "[PE…" at bounding box center [507, 132] width 119 height 210
click at [479, 79] on div "# Attack both ogres and grab the gem. hero . moveRight ( ) hero . attack ( "[PE…" at bounding box center [507, 132] width 119 height 210
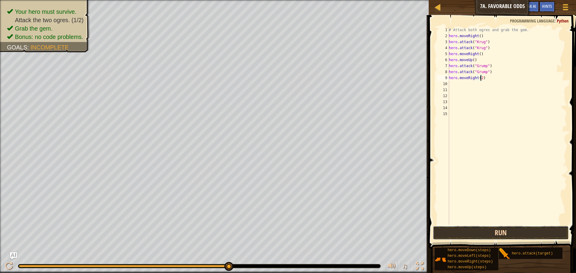
click at [490, 232] on button "Run" at bounding box center [501, 233] width 136 height 14
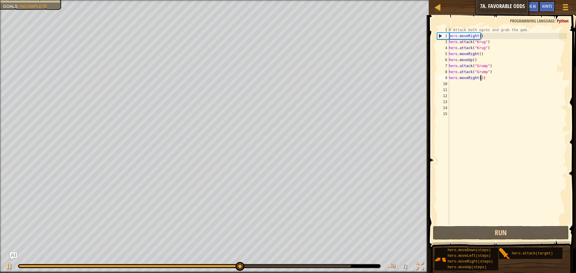
click at [484, 80] on div "# Attack both ogres and grab the gem. hero . moveRight ( ) hero . attack ( "[PE…" at bounding box center [507, 132] width 119 height 210
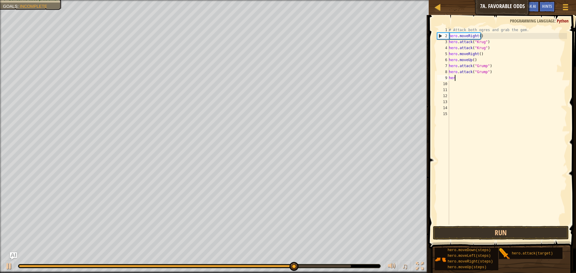
scroll to position [3, 0]
type textarea "h"
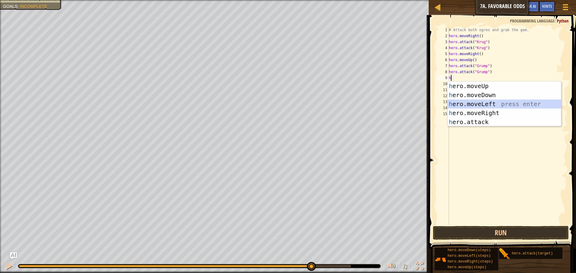
click at [487, 103] on div "h ero.moveUp press enter h ero.moveDown press enter h ero.moveLeft press enter …" at bounding box center [504, 113] width 113 height 63
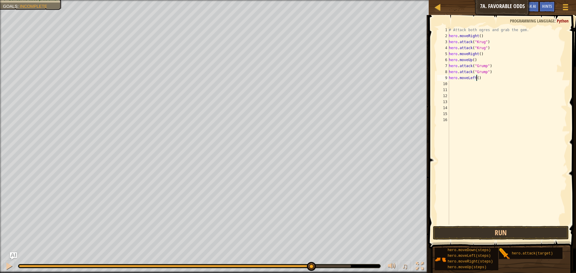
click at [477, 77] on div "# Attack both ogres and grab the gem. hero . moveRight ( ) hero . attack ( "[PE…" at bounding box center [507, 132] width 119 height 210
type textarea "hero.moveLeft(2)"
click at [522, 229] on button "Run" at bounding box center [501, 233] width 136 height 14
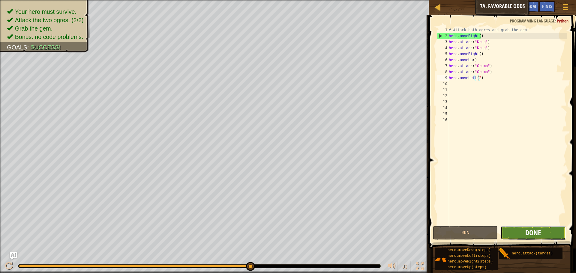
click at [536, 231] on span "Done" at bounding box center [533, 233] width 16 height 10
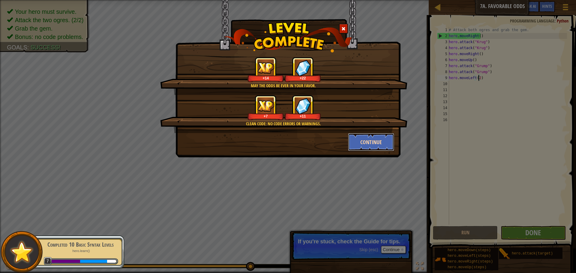
click at [358, 143] on button "Continue" at bounding box center [371, 142] width 47 height 18
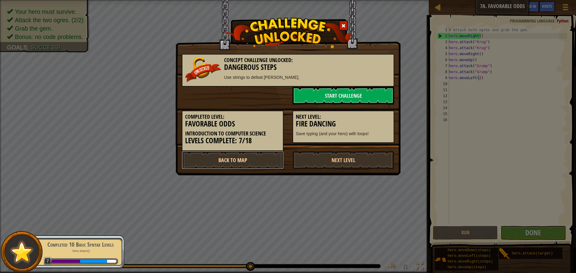
click at [267, 155] on link "Back to Map" at bounding box center [233, 160] width 102 height 18
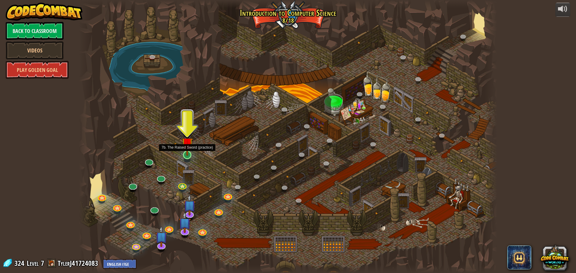
click at [184, 154] on img at bounding box center [187, 144] width 11 height 26
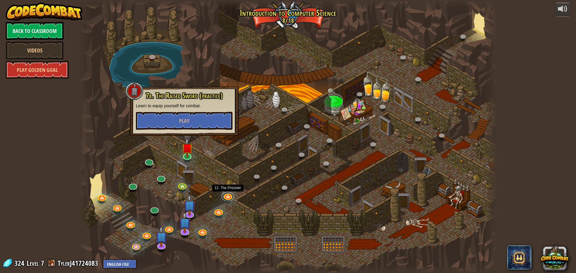
drag, startPoint x: 221, startPoint y: 197, endPoint x: 210, endPoint y: 191, distance: 12.3
click at [221, 197] on div "25. Kithgard Gates (Locked) Escape the Kithgard dungeons, and don't let the gua…" at bounding box center [288, 136] width 418 height 273
click at [181, 186] on link at bounding box center [182, 185] width 12 height 12
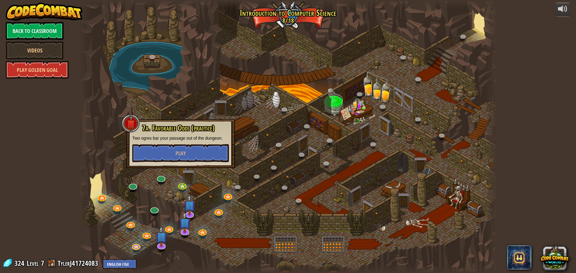
click at [136, 122] on div at bounding box center [131, 124] width 18 height 18
click at [166, 109] on div at bounding box center [288, 136] width 418 height 273
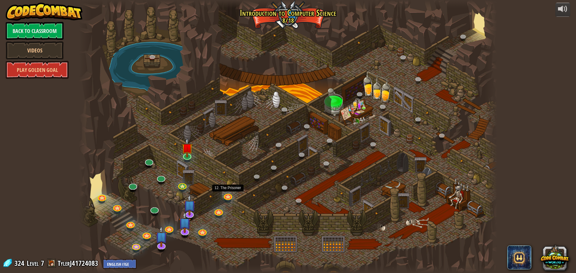
click at [221, 197] on div at bounding box center [288, 136] width 418 height 273
click at [224, 196] on link at bounding box center [228, 195] width 12 height 12
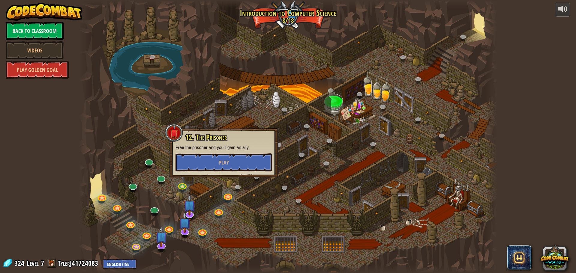
click at [220, 207] on div at bounding box center [288, 136] width 418 height 273
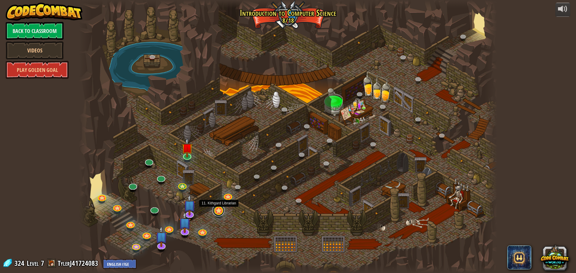
click at [220, 210] on link at bounding box center [218, 211] width 12 height 12
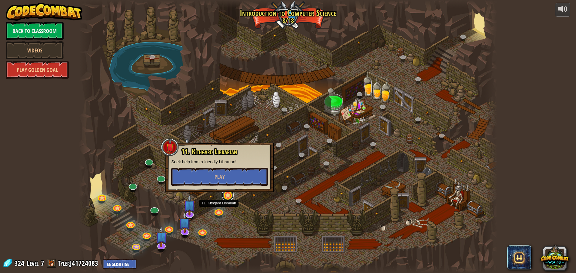
click at [233, 198] on link at bounding box center [228, 195] width 12 height 12
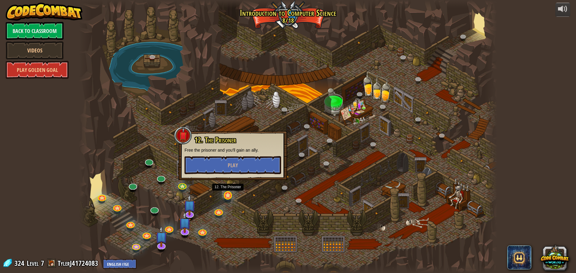
click at [233, 198] on div at bounding box center [288, 136] width 418 height 273
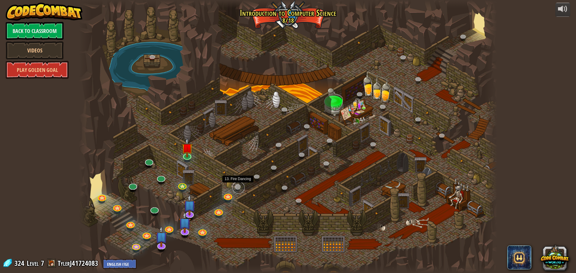
click at [239, 189] on link at bounding box center [239, 188] width 12 height 12
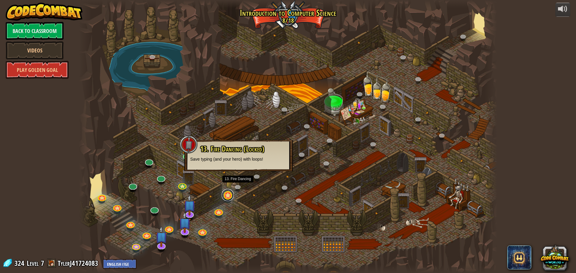
click at [230, 195] on link at bounding box center [228, 195] width 12 height 12
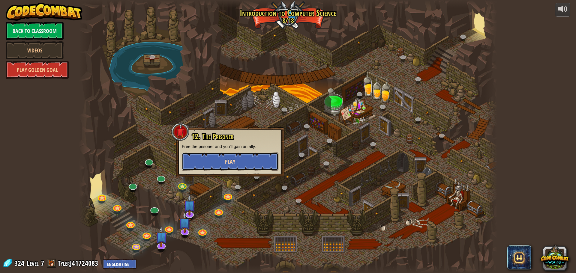
click at [248, 164] on button "Play" at bounding box center [230, 162] width 97 height 18
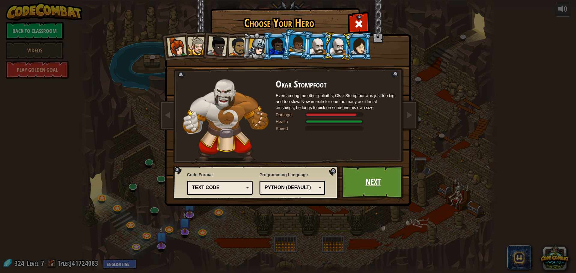
click at [383, 194] on link "Next" at bounding box center [373, 182] width 63 height 33
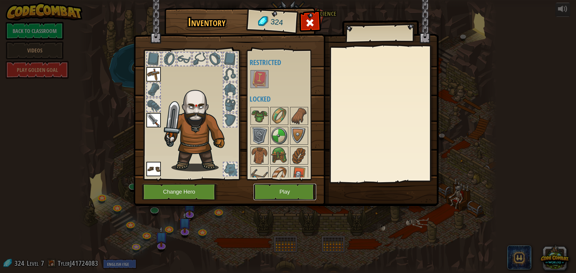
click at [284, 194] on button "Play" at bounding box center [285, 192] width 63 height 17
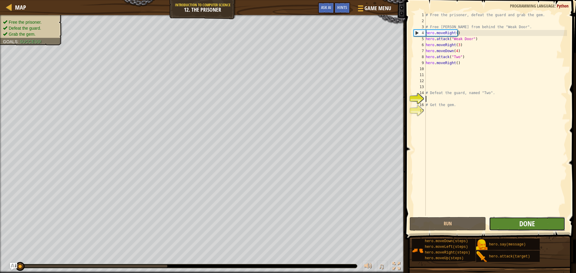
click at [523, 225] on span "Done" at bounding box center [527, 224] width 16 height 10
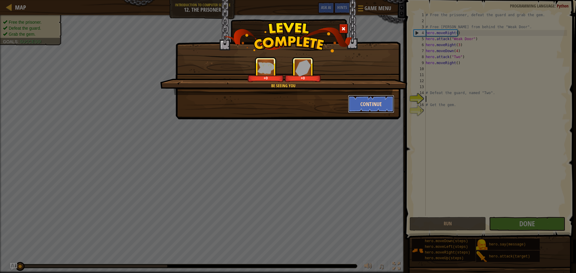
click at [366, 103] on button "Continue" at bounding box center [371, 104] width 47 height 18
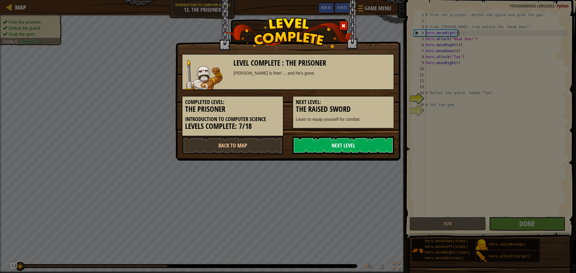
click at [348, 142] on link "Next Level" at bounding box center [344, 146] width 102 height 18
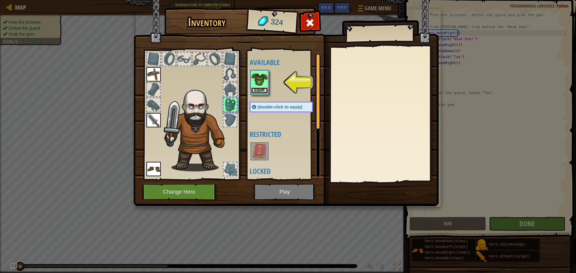
click at [257, 93] on button "Equip" at bounding box center [259, 91] width 17 height 6
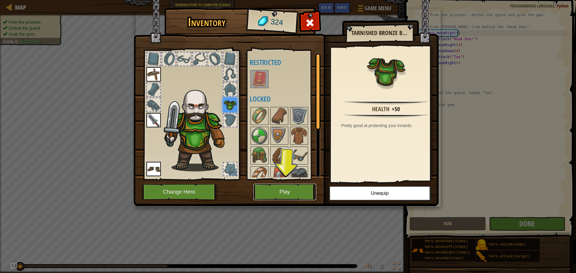
click at [305, 190] on button "Play" at bounding box center [285, 192] width 63 height 17
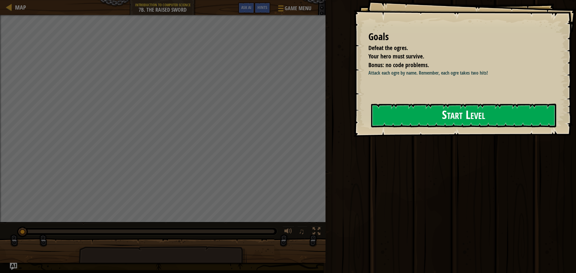
click at [428, 119] on button "Start Level" at bounding box center [463, 116] width 185 height 24
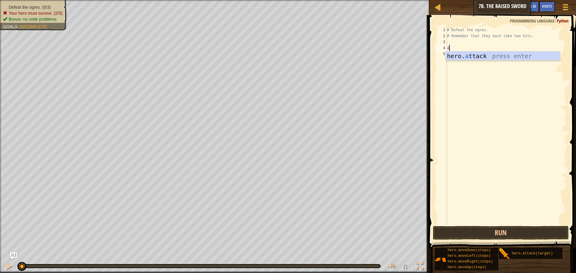
scroll to position [3, 0]
click at [462, 56] on div "hero. a ttack press enter" at bounding box center [502, 65] width 113 height 27
type textarea "hero.attack("Rig")"
click at [485, 47] on div "# Defeat the ogres. # Remember that they each take two hits. hero . attack ( "R…" at bounding box center [506, 132] width 121 height 210
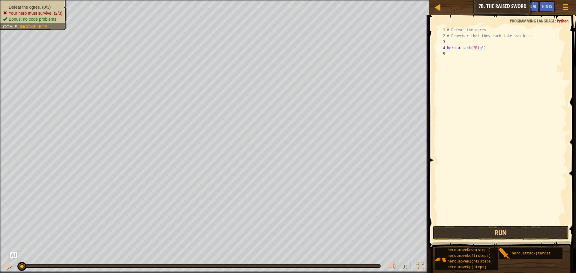
scroll to position [3, 0]
click at [495, 63] on div "hero. at tack press enter" at bounding box center [502, 71] width 113 height 27
type textarea "hero.attack("Rig")"
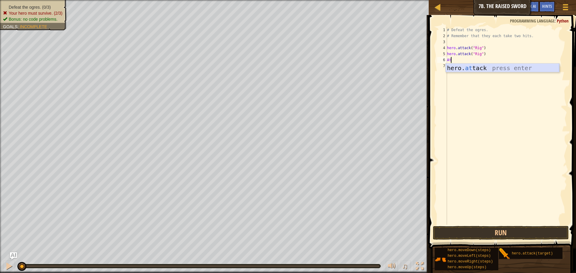
click at [495, 68] on div "hero. at tack press enter" at bounding box center [502, 77] width 113 height 27
type textarea "hero.attack("Gurt")"
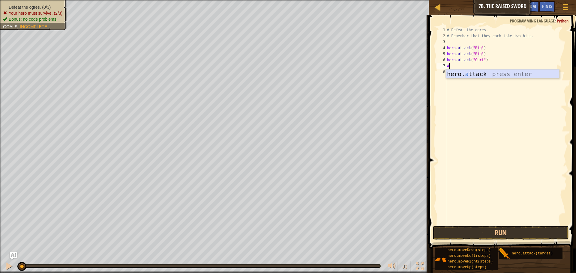
click at [518, 73] on div "hero. a ttack press enter" at bounding box center [502, 83] width 113 height 27
type textarea "hero.attack("Gurt")"
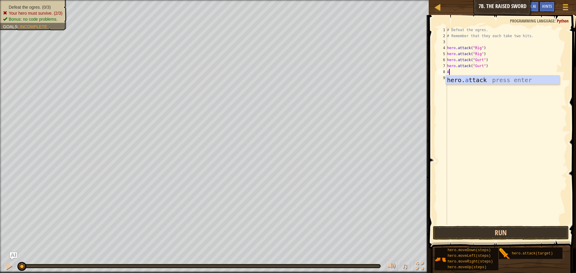
click at [513, 76] on div "hero. a ttack press enter" at bounding box center [502, 89] width 113 height 27
type textarea "hero.attack("Act")"
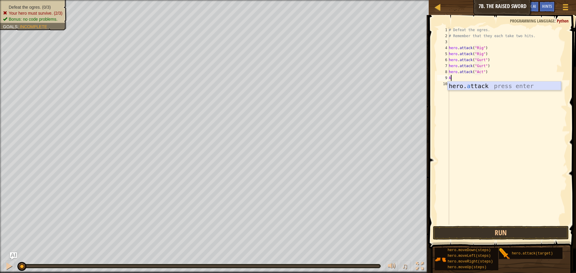
click at [507, 84] on div "hero. a ttack press enter" at bounding box center [504, 95] width 113 height 27
click at [519, 231] on button "Run" at bounding box center [501, 233] width 136 height 14
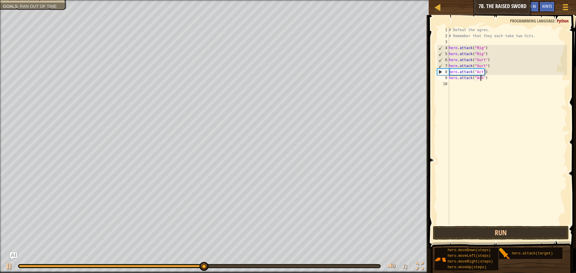
click at [480, 73] on div "# Defeat the ogres. # Remember that they each take two hits. hero . attack ( "R…" at bounding box center [507, 132] width 119 height 210
type textarea "hero.attack("Ack")"
click at [464, 233] on button "Run" at bounding box center [501, 233] width 136 height 14
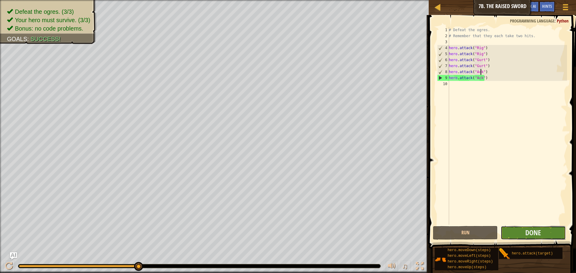
click at [517, 235] on button "Done" at bounding box center [533, 233] width 65 height 14
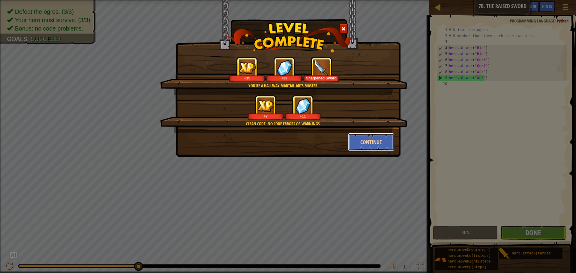
click at [376, 142] on button "Continue" at bounding box center [371, 142] width 47 height 18
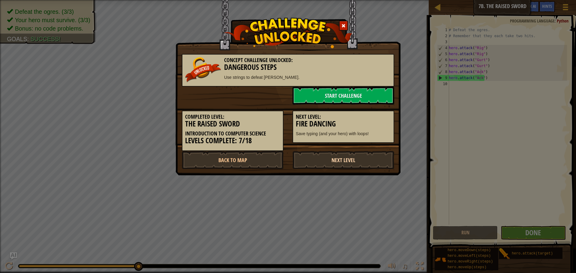
click at [344, 164] on link "Next Level" at bounding box center [344, 160] width 102 height 18
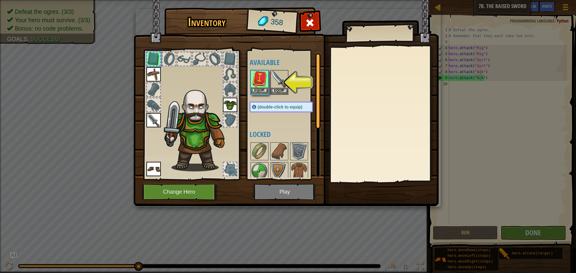
click at [257, 94] on div "Equip" at bounding box center [260, 82] width 18 height 25
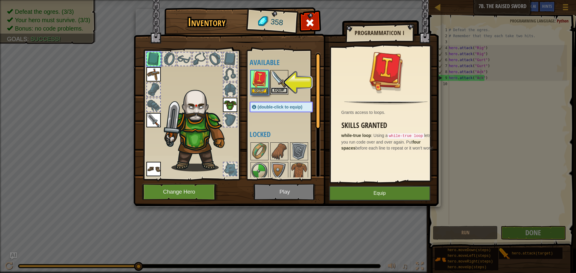
click at [273, 91] on button "Equip" at bounding box center [279, 91] width 17 height 6
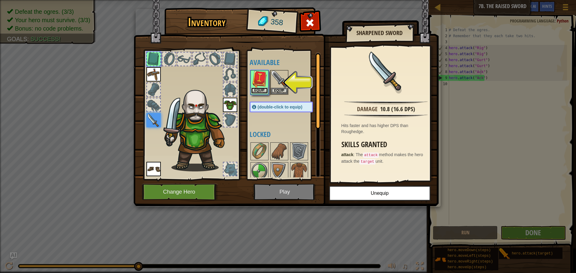
click at [261, 89] on button "Equip" at bounding box center [259, 91] width 17 height 6
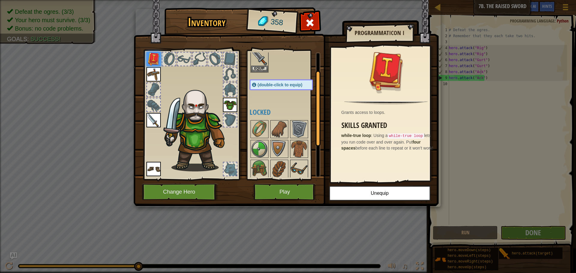
scroll to position [30, 0]
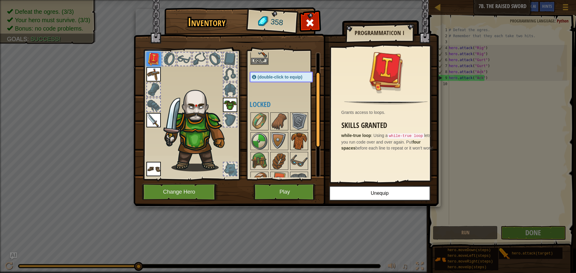
click at [295, 147] on img at bounding box center [299, 141] width 17 height 17
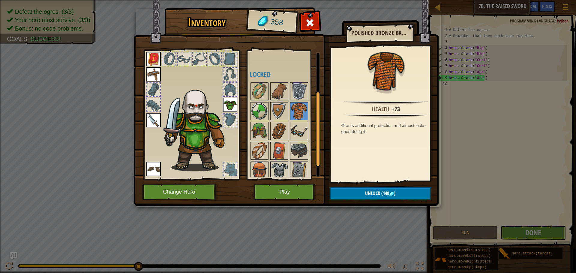
scroll to position [83, 0]
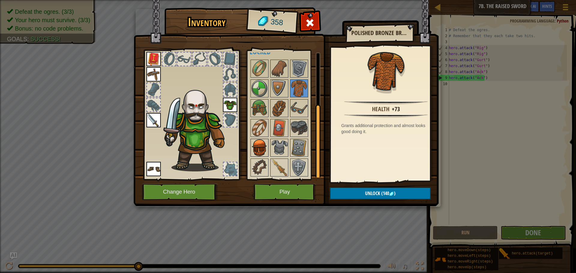
click at [260, 145] on img at bounding box center [259, 148] width 17 height 17
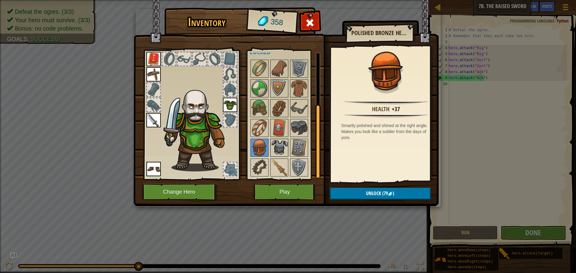
scroll to position [53, 0]
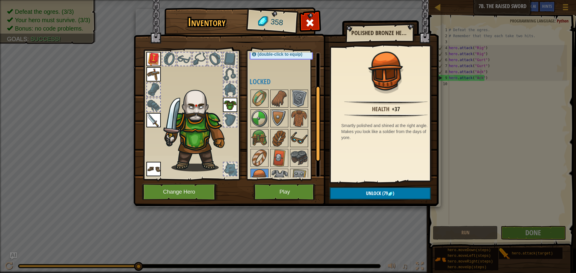
click at [297, 133] on img at bounding box center [299, 138] width 17 height 17
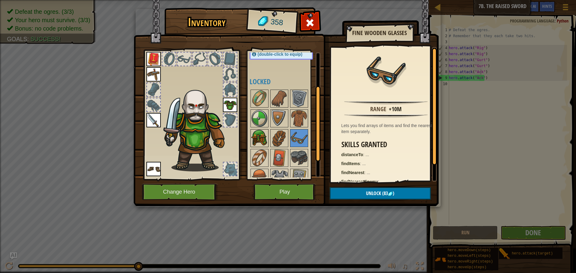
click at [266, 140] on img at bounding box center [259, 138] width 17 height 17
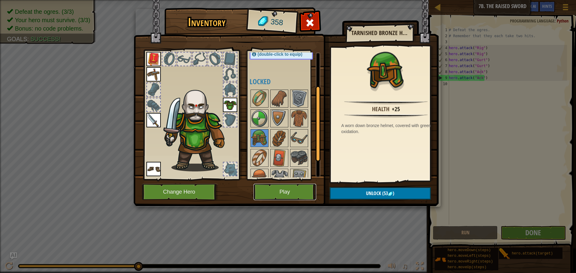
click at [282, 187] on button "Play" at bounding box center [285, 192] width 63 height 17
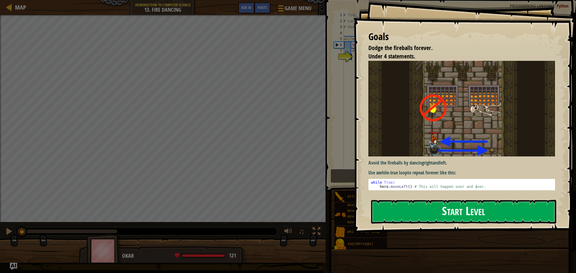
click at [480, 218] on button "Start Level" at bounding box center [463, 212] width 185 height 24
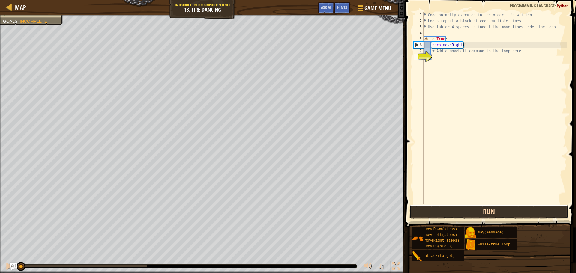
click at [486, 211] on button "Run" at bounding box center [489, 212] width 159 height 14
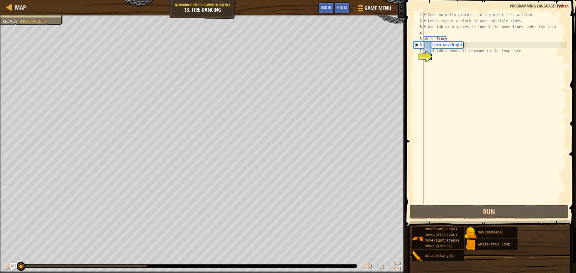
click at [9, 251] on div "Dodge the fireballs forever. Under 4 statements. Goals : Incomplete ♫ Okar 121 …" at bounding box center [288, 144] width 576 height 258
type textarea "m"
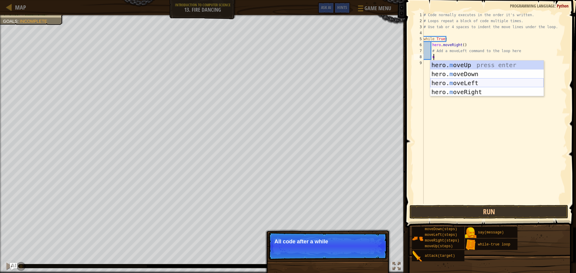
click at [492, 85] on div "hero. m oveUp press enter hero. m oveDown press enter hero. m oveLeft press ent…" at bounding box center [486, 88] width 113 height 54
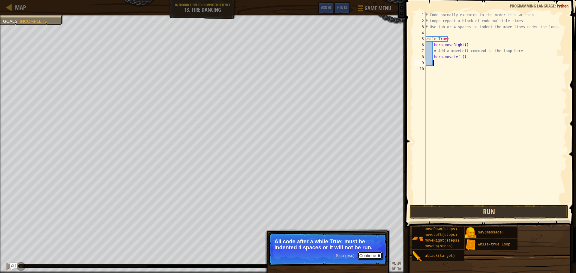
click at [361, 254] on button "Continue" at bounding box center [370, 256] width 25 height 8
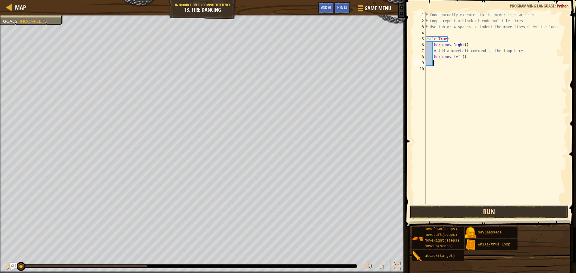
click at [430, 208] on button "Run" at bounding box center [489, 212] width 159 height 14
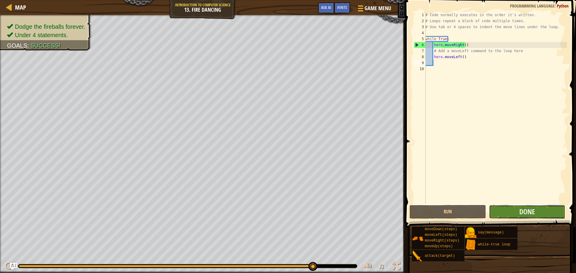
click at [547, 213] on button "Done" at bounding box center [527, 212] width 76 height 14
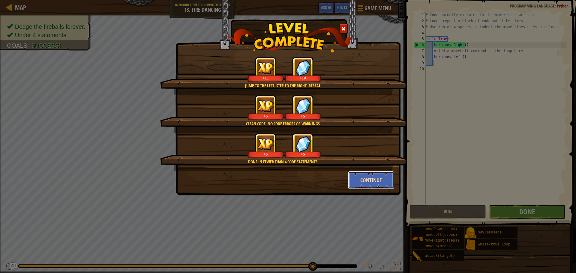
click at [368, 178] on button "Continue" at bounding box center [371, 180] width 47 height 18
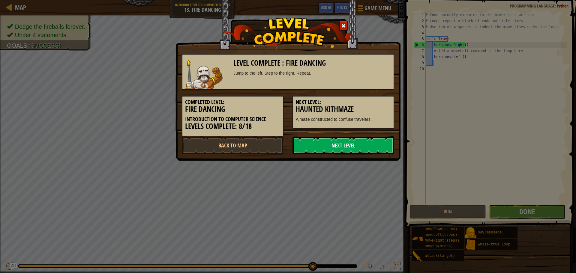
click at [355, 141] on link "Next Level" at bounding box center [344, 146] width 102 height 18
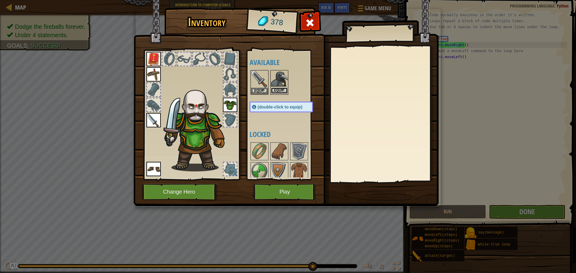
click at [277, 90] on button "Equip" at bounding box center [279, 91] width 17 height 6
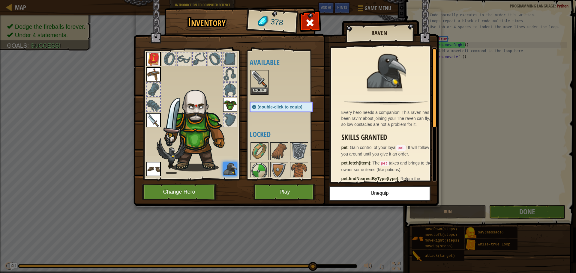
click at [264, 71] on img at bounding box center [259, 79] width 17 height 17
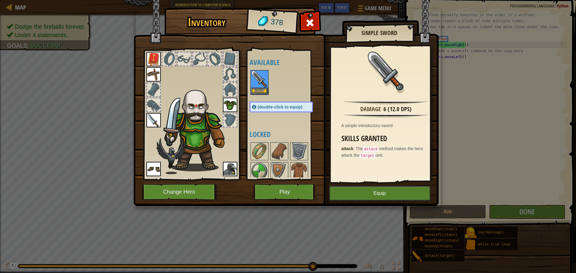
click at [154, 120] on img at bounding box center [153, 120] width 14 height 14
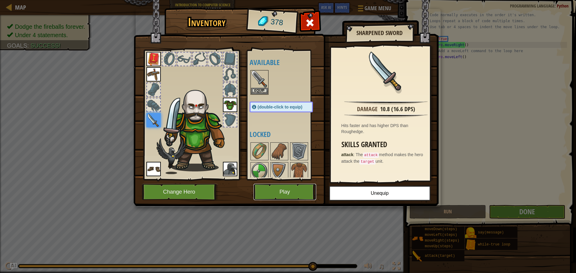
click at [291, 191] on button "Play" at bounding box center [285, 192] width 63 height 17
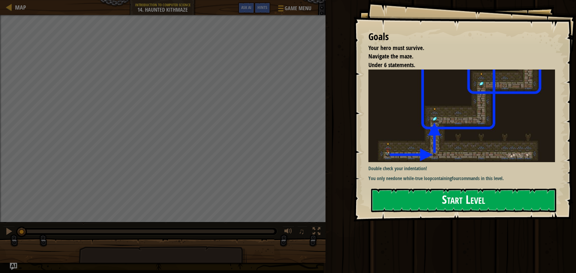
click at [402, 201] on button "Start Level" at bounding box center [463, 201] width 185 height 24
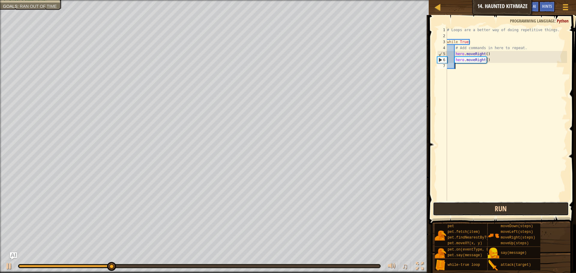
click at [507, 203] on button "Run" at bounding box center [501, 209] width 136 height 14
click at [506, 205] on button "Run" at bounding box center [501, 209] width 136 height 14
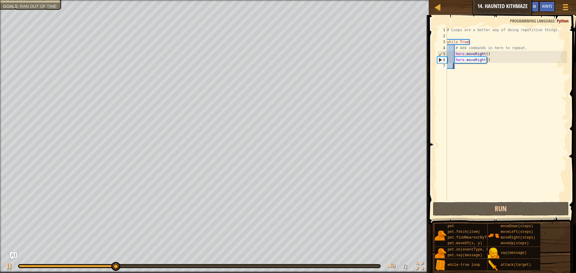
click at [454, 66] on div "# Loops are a better way of doing repetitive things. while True : # Add command…" at bounding box center [506, 120] width 121 height 186
click at [9, 270] on div at bounding box center [9, 267] width 8 height 8
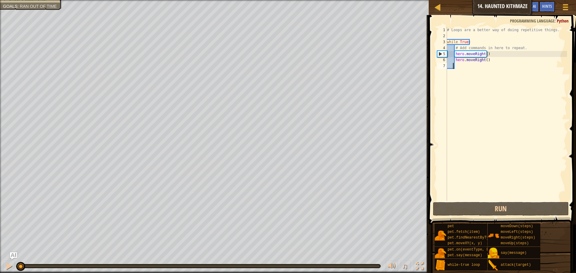
drag, startPoint x: 133, startPoint y: 271, endPoint x: 18, endPoint y: 274, distance: 115.3
click at [18, 0] on html "Map Introduction to Computer Science 14. Haunted Kithmaze Game Menu Done Hints …" at bounding box center [288, 0] width 576 height 0
type textarea "h"
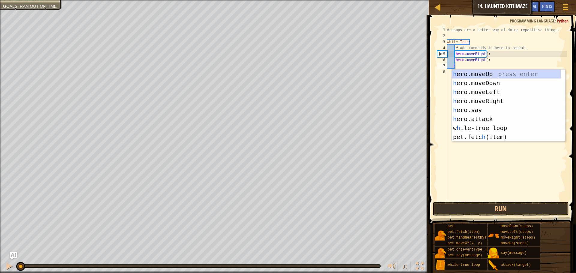
scroll to position [3, 1]
click at [482, 77] on div "h ero.moveUp press enter h ero.moveDown press enter h ero.moveLeft press enter …" at bounding box center [506, 115] width 109 height 90
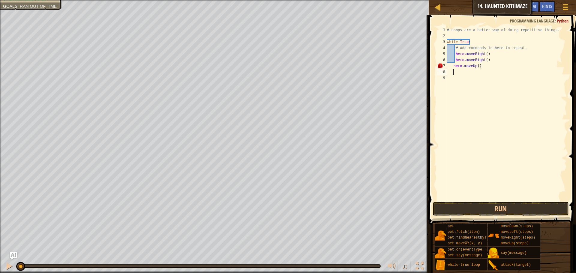
type textarea "h"
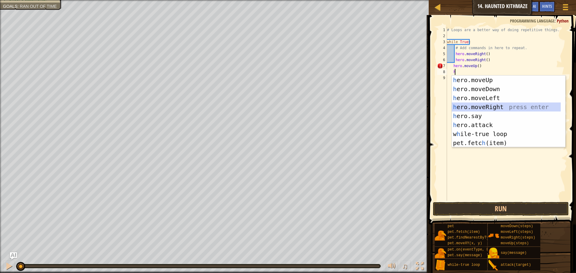
click at [475, 104] on div "h ero.moveUp press enter h ero.moveDown press enter h ero.moveLeft press enter …" at bounding box center [506, 121] width 109 height 90
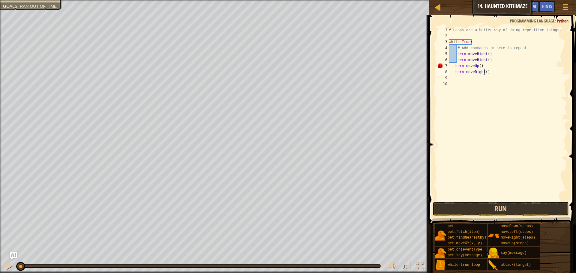
click at [485, 72] on div "# Loops are a better way of doing repetitive things. while True : # Add command…" at bounding box center [507, 120] width 119 height 186
type textarea "hero.moveRight(2)"
type textarea "h"
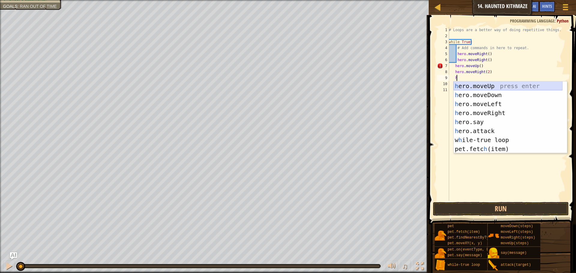
click at [484, 84] on div "h ero.moveUp press enter h ero.moveDown press enter h ero.moveLeft press enter …" at bounding box center [508, 127] width 109 height 90
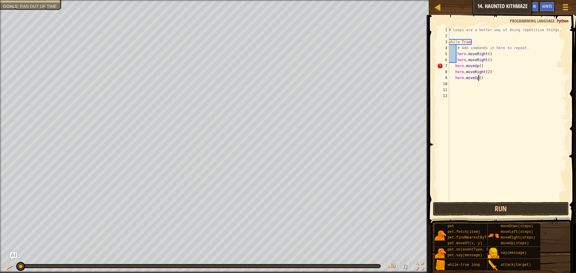
click at [479, 79] on div "# Loops are a better way of doing repetitive things. while True : # Add command…" at bounding box center [507, 120] width 119 height 186
type textarea "hero.moveUp(2)"
type textarea "h"
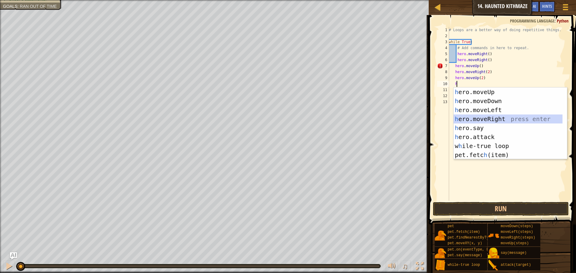
click at [507, 115] on div "h ero.moveUp press enter h ero.moveDown press enter h ero.moveLeft press enter …" at bounding box center [508, 133] width 109 height 90
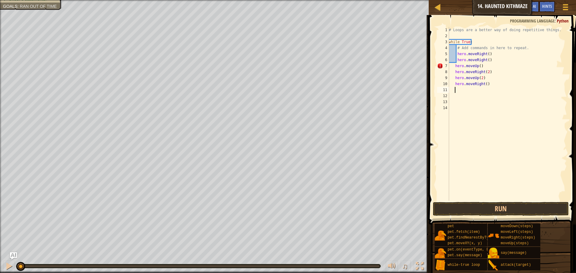
click at [484, 85] on div "# Loops are a better way of doing repetitive things. while True : # Add command…" at bounding box center [507, 120] width 119 height 186
type textarea "hero.moveRight(2)"
type textarea "h"
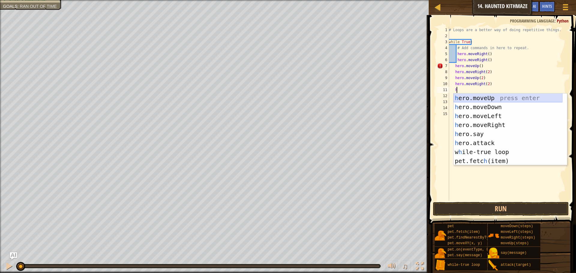
click at [491, 99] on div "h ero.moveUp press enter h ero.moveDown press enter h ero.moveLeft press enter …" at bounding box center [508, 139] width 109 height 90
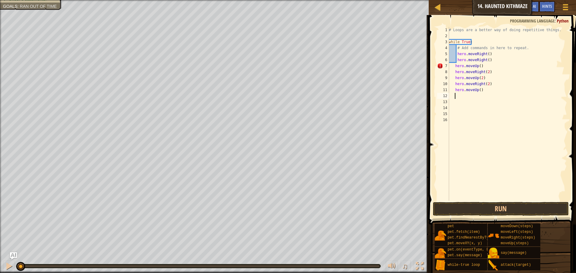
click at [478, 90] on div "# Loops are a better way of doing repetitive things. while True : # Add command…" at bounding box center [507, 120] width 119 height 186
click at [501, 208] on button "Run" at bounding box center [501, 209] width 136 height 14
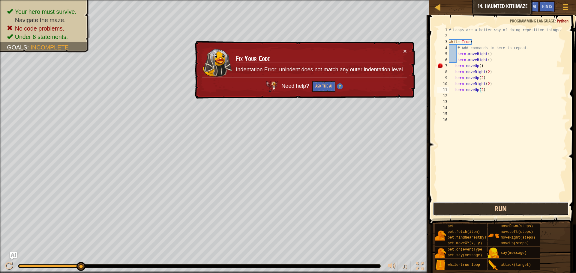
click at [463, 205] on button "Run" at bounding box center [501, 209] width 136 height 14
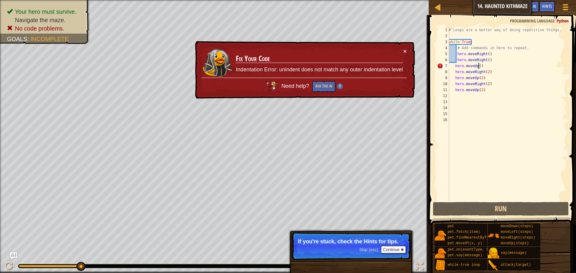
click at [479, 65] on div "# Loops are a better way of doing repetitive things. while True : # Add command…" at bounding box center [507, 120] width 119 height 186
type textarea "hero.moveUp(1)"
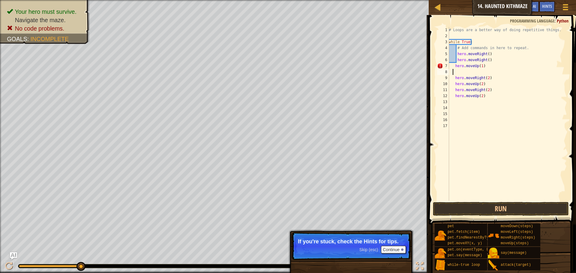
scroll to position [3, 0]
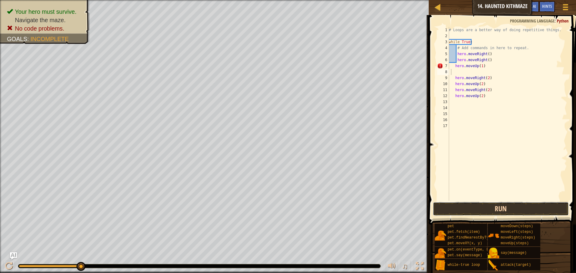
click at [490, 204] on button "Run" at bounding box center [501, 209] width 136 height 14
drag, startPoint x: 512, startPoint y: 215, endPoint x: 514, endPoint y: 212, distance: 3.1
click at [512, 215] on button "Run" at bounding box center [501, 209] width 136 height 14
type textarea "h"
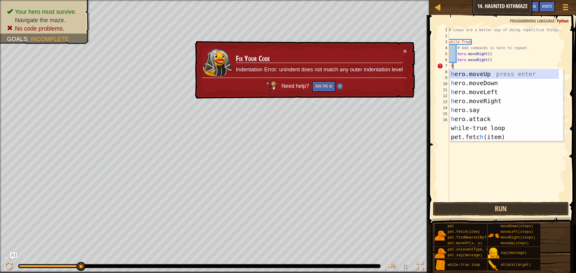
click at [460, 74] on div "h ero.moveUp press enter h ero.moveDown press enter h ero.moveLeft press enter …" at bounding box center [504, 115] width 109 height 90
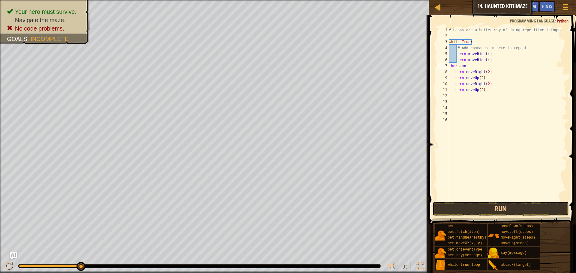
type textarea "h"
type textarea "hero.moveRight(2)"
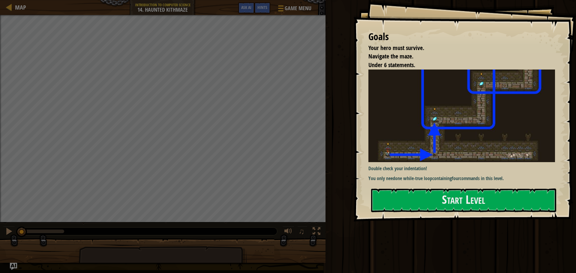
click at [432, 181] on div "Double check your indentation! You only need one while-true loop containing fou…" at bounding box center [464, 126] width 191 height 113
click at [432, 185] on div "Goals Your hero must survive. Navigate the maze. Under 6 statements. Double che…" at bounding box center [464, 111] width 223 height 222
click at [431, 190] on button "Start Level" at bounding box center [463, 201] width 185 height 24
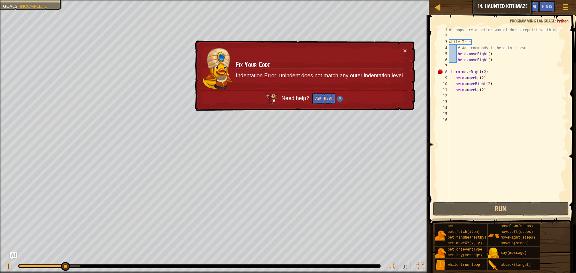
click at [490, 73] on div "# Loops are a better way of doing repetitive things. while True : # Add command…" at bounding box center [507, 120] width 119 height 186
drag, startPoint x: 490, startPoint y: 73, endPoint x: 353, endPoint y: 65, distance: 136.8
click at [355, 65] on div "Map Introduction to Computer Science 14. Haunted Kithmaze Game Menu Done Hints …" at bounding box center [288, 136] width 576 height 273
type textarea "hero.moveRight(2)"
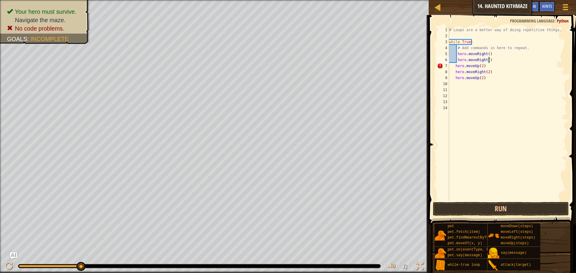
click at [485, 217] on span at bounding box center [503, 111] width 152 height 227
click at [485, 212] on button "Run" at bounding box center [501, 209] width 136 height 14
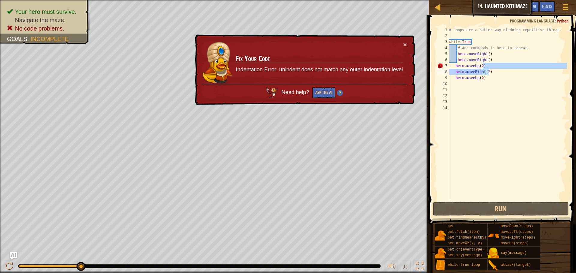
drag, startPoint x: 516, startPoint y: 65, endPoint x: 513, endPoint y: 74, distance: 9.5
click at [514, 73] on div "# Loops are a better way of doing repetitive things. while True : # Add command…" at bounding box center [507, 120] width 119 height 186
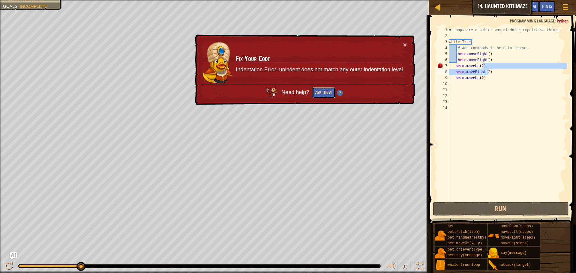
click at [333, 95] on button "Ask the AI" at bounding box center [323, 92] width 23 height 11
type textarea "hero.moveRight(2)"
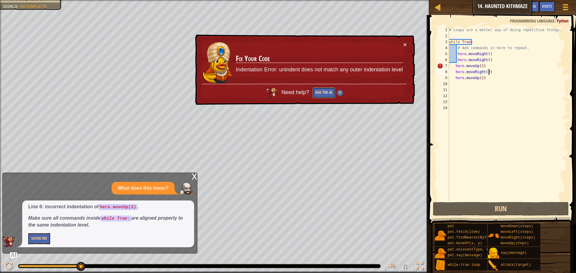
click at [333, 95] on button "Ask the AI" at bounding box center [323, 92] width 23 height 11
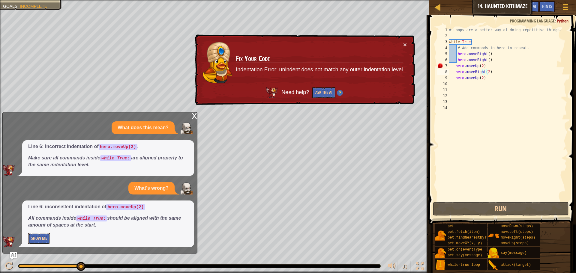
click at [37, 244] on button "Show Me" at bounding box center [39, 238] width 22 height 11
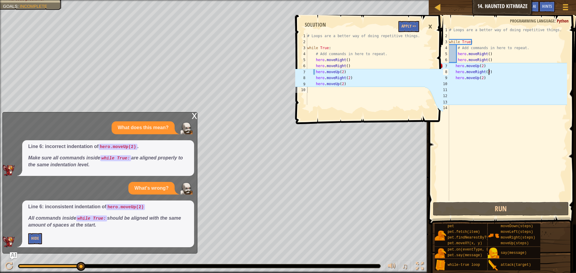
click at [379, 176] on div "1 2 3 4 5 6 7 8 9 10 # Loops are a better way of doing repetitive things. while…" at bounding box center [368, 144] width 149 height 258
